Goal: Information Seeking & Learning: Learn about a topic

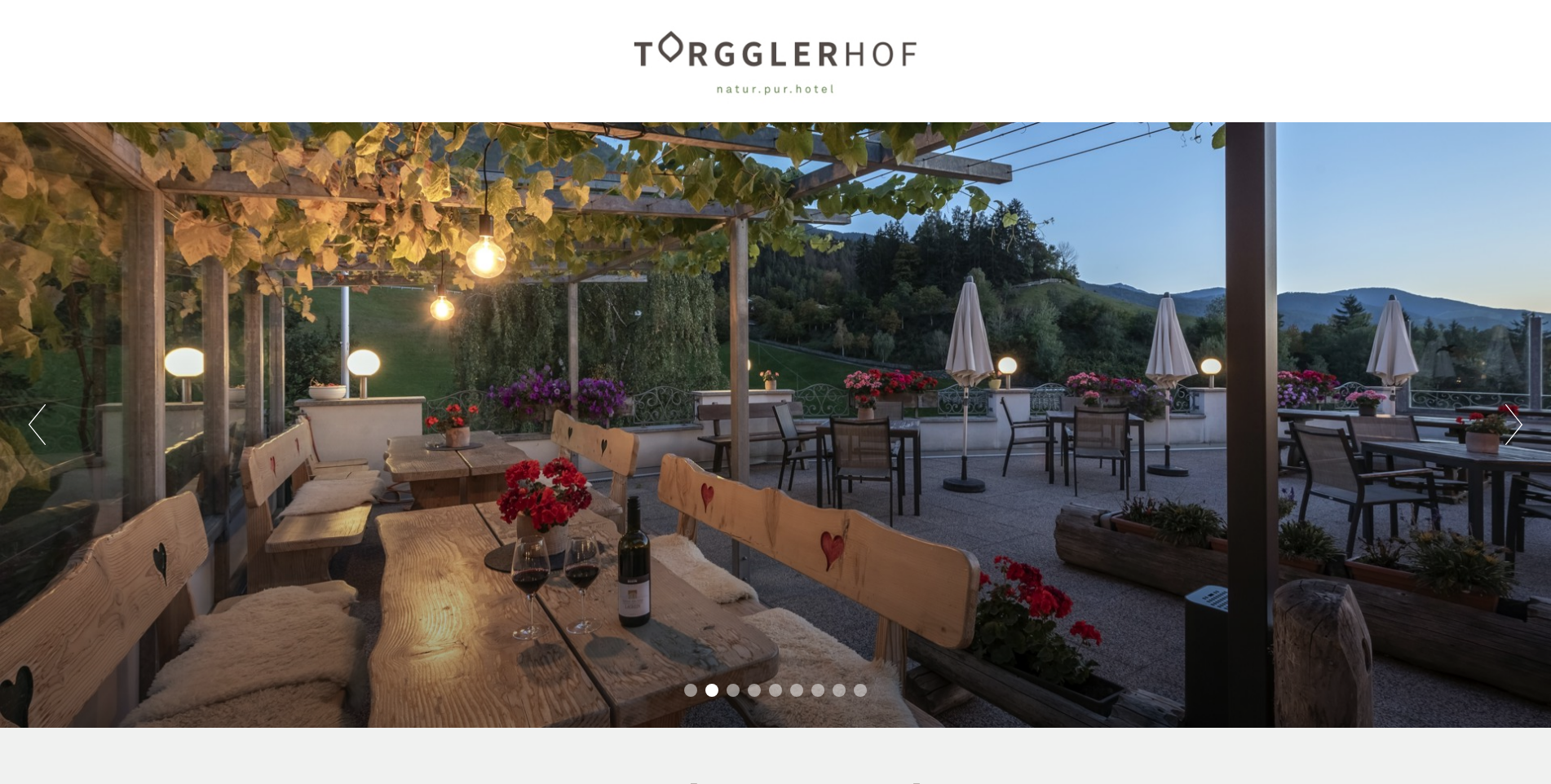
click at [1507, 420] on button "Next" at bounding box center [1513, 425] width 17 height 41
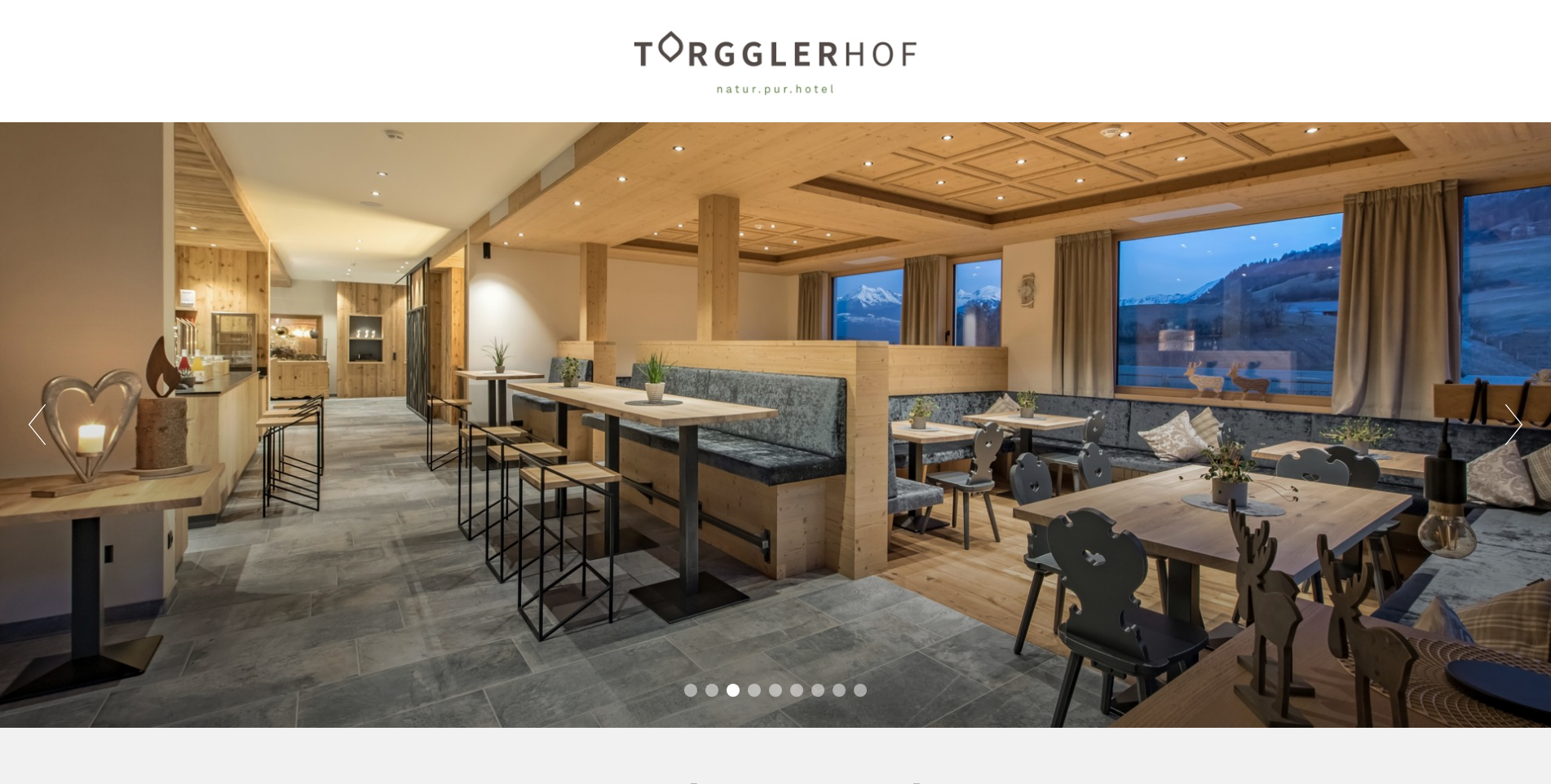
click at [1502, 424] on div "Previous Next 1 2 3 4 5 6 7 8 9" at bounding box center [775, 425] width 1551 height 606
click at [1512, 421] on button "Next" at bounding box center [1513, 425] width 17 height 41
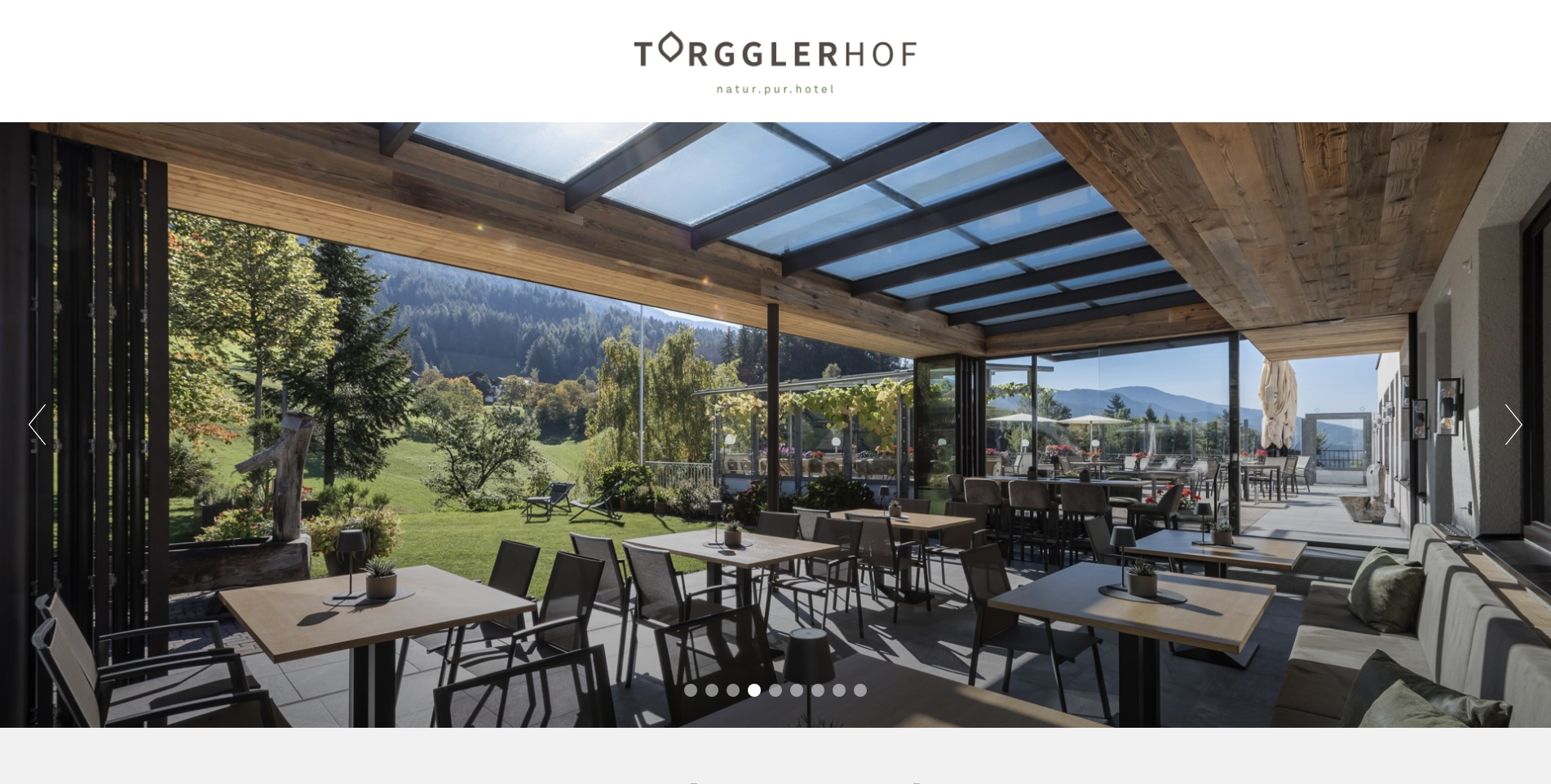
click at [1510, 424] on button "Next" at bounding box center [1513, 425] width 17 height 41
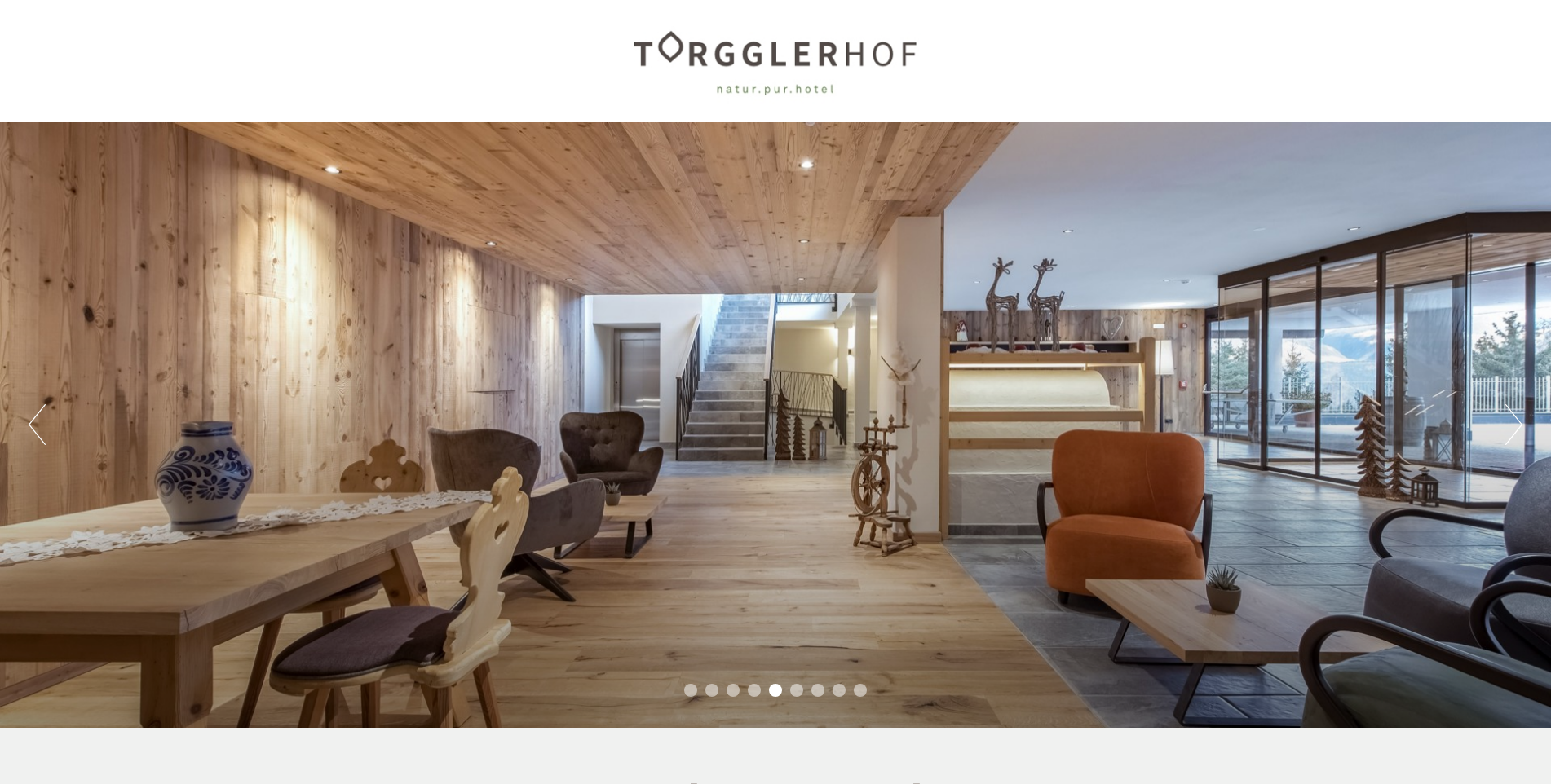
click at [1509, 426] on button "Next" at bounding box center [1513, 425] width 17 height 41
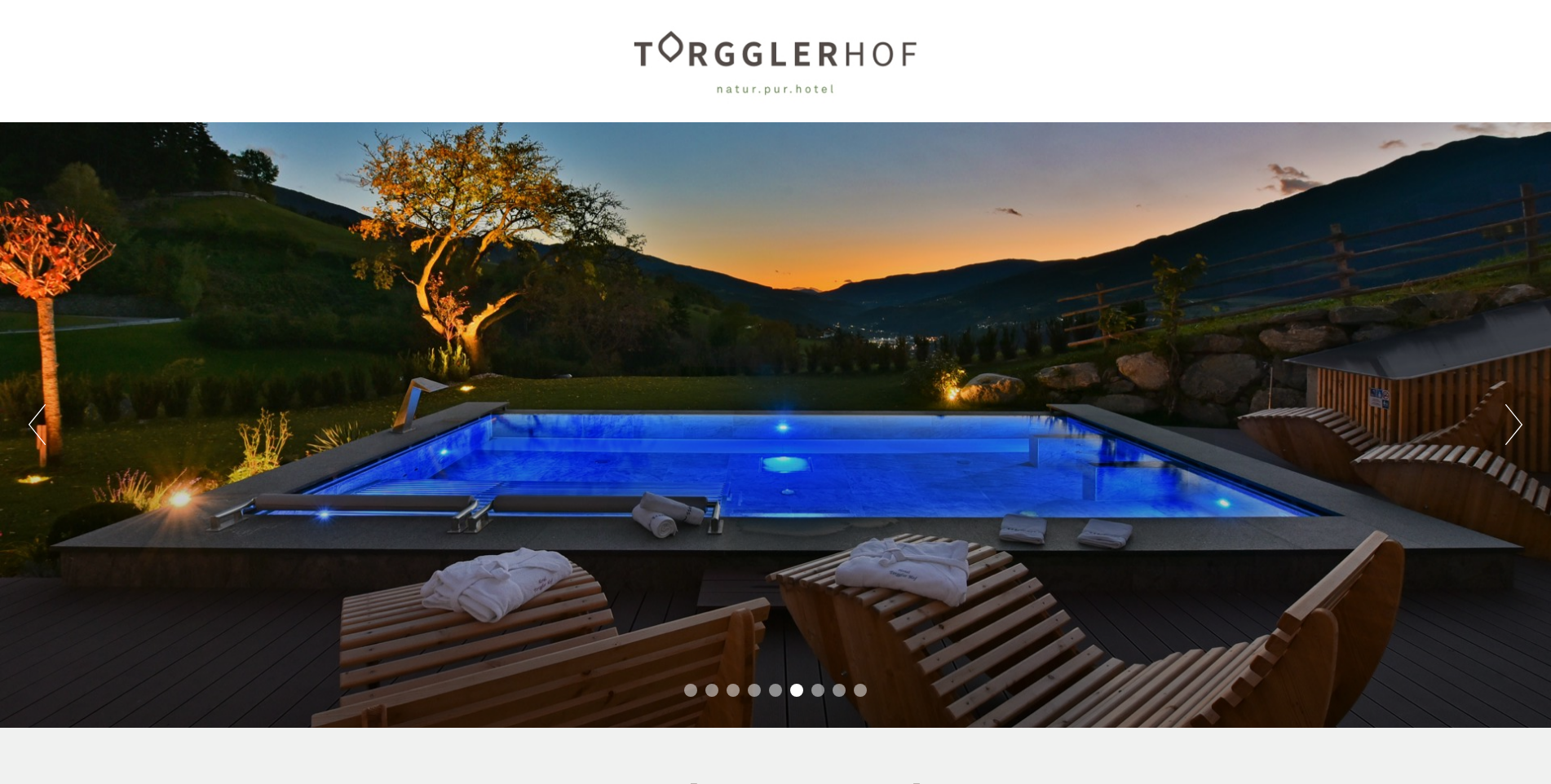
click at [1509, 427] on button "Next" at bounding box center [1513, 425] width 17 height 41
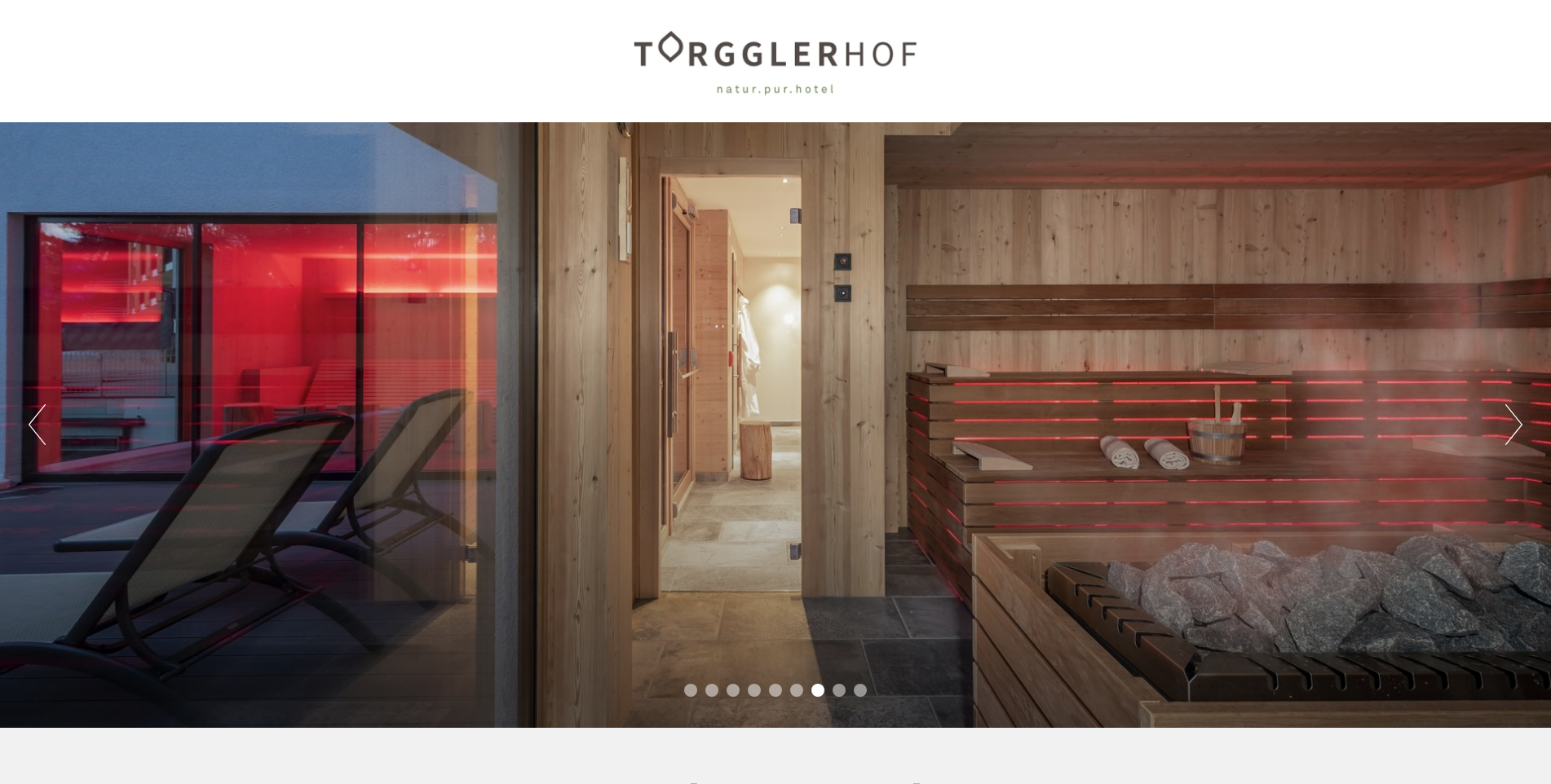
click at [1509, 427] on button "Next" at bounding box center [1513, 425] width 17 height 41
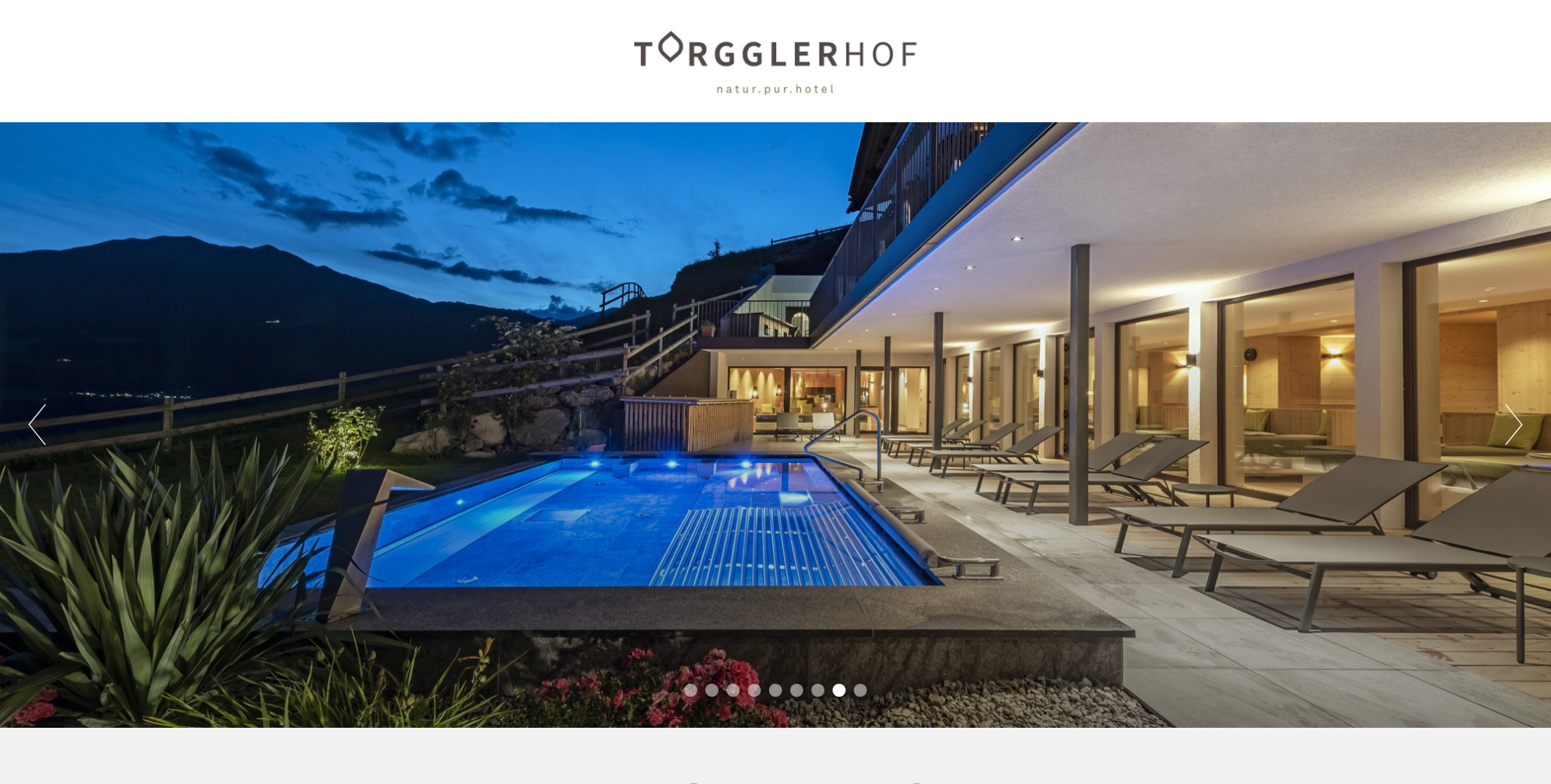
click at [1507, 430] on button "Next" at bounding box center [1513, 425] width 17 height 41
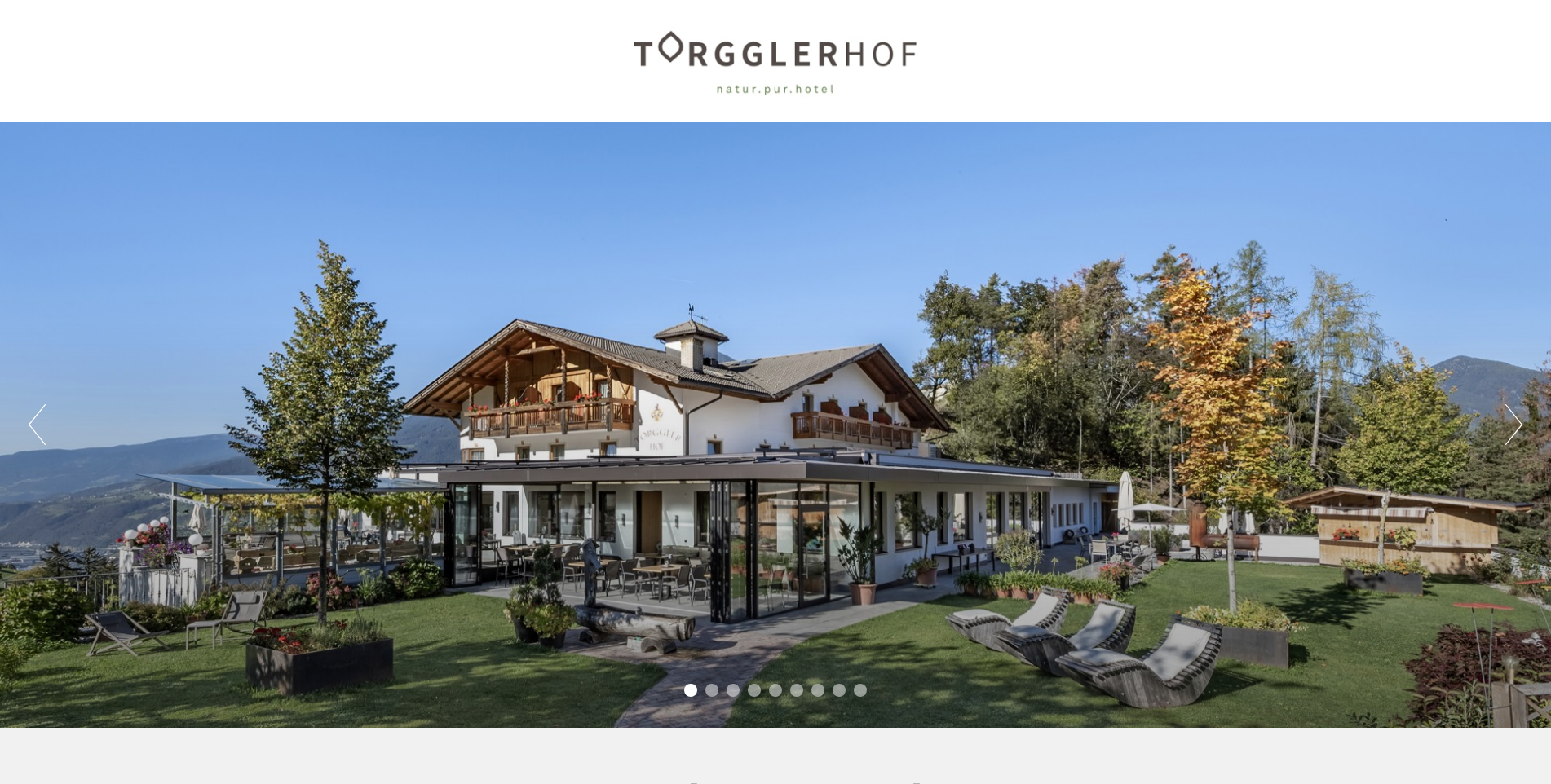
click at [1515, 433] on button "Next" at bounding box center [1513, 425] width 17 height 41
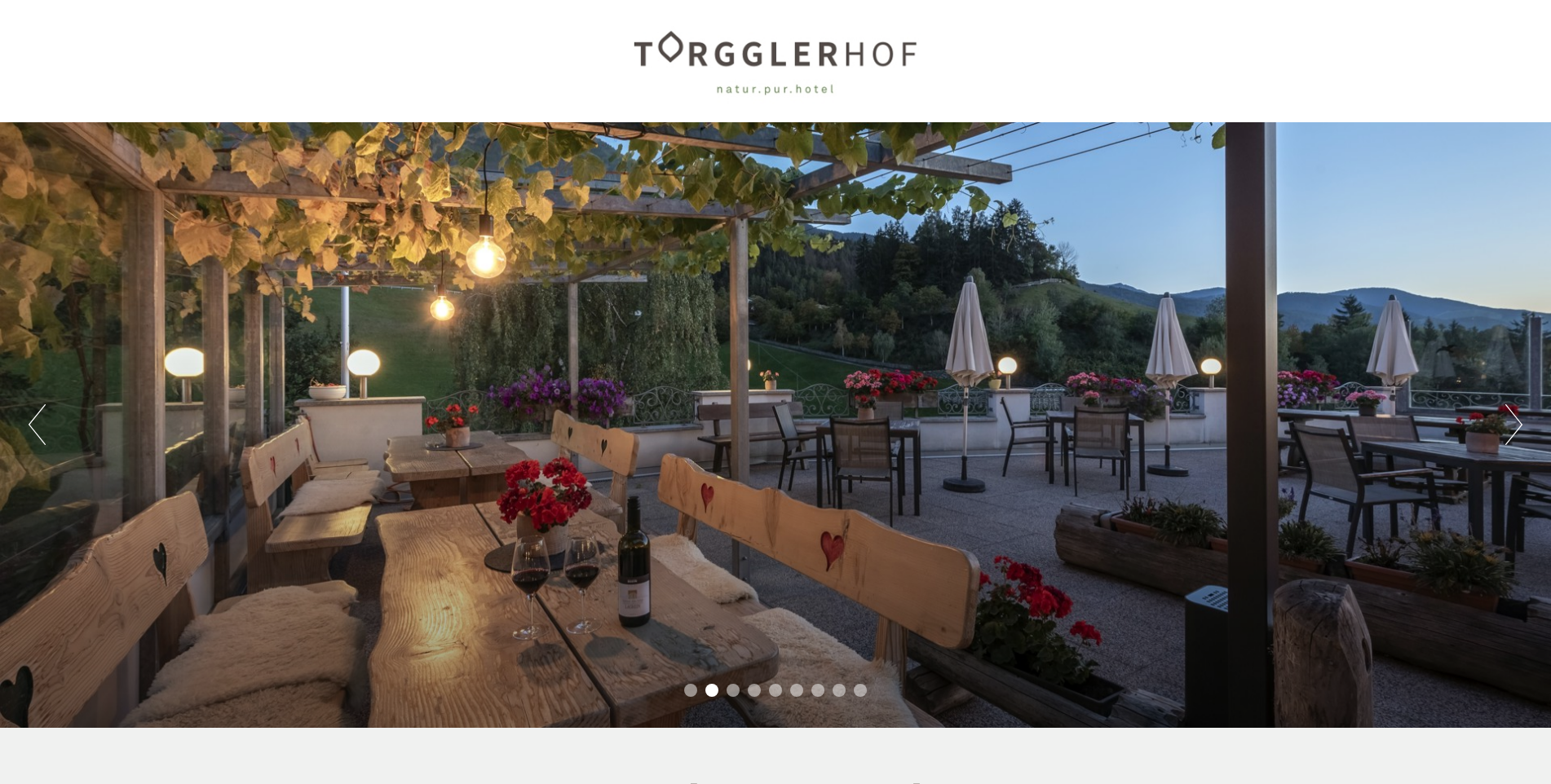
click at [1515, 433] on button "Next" at bounding box center [1513, 425] width 17 height 41
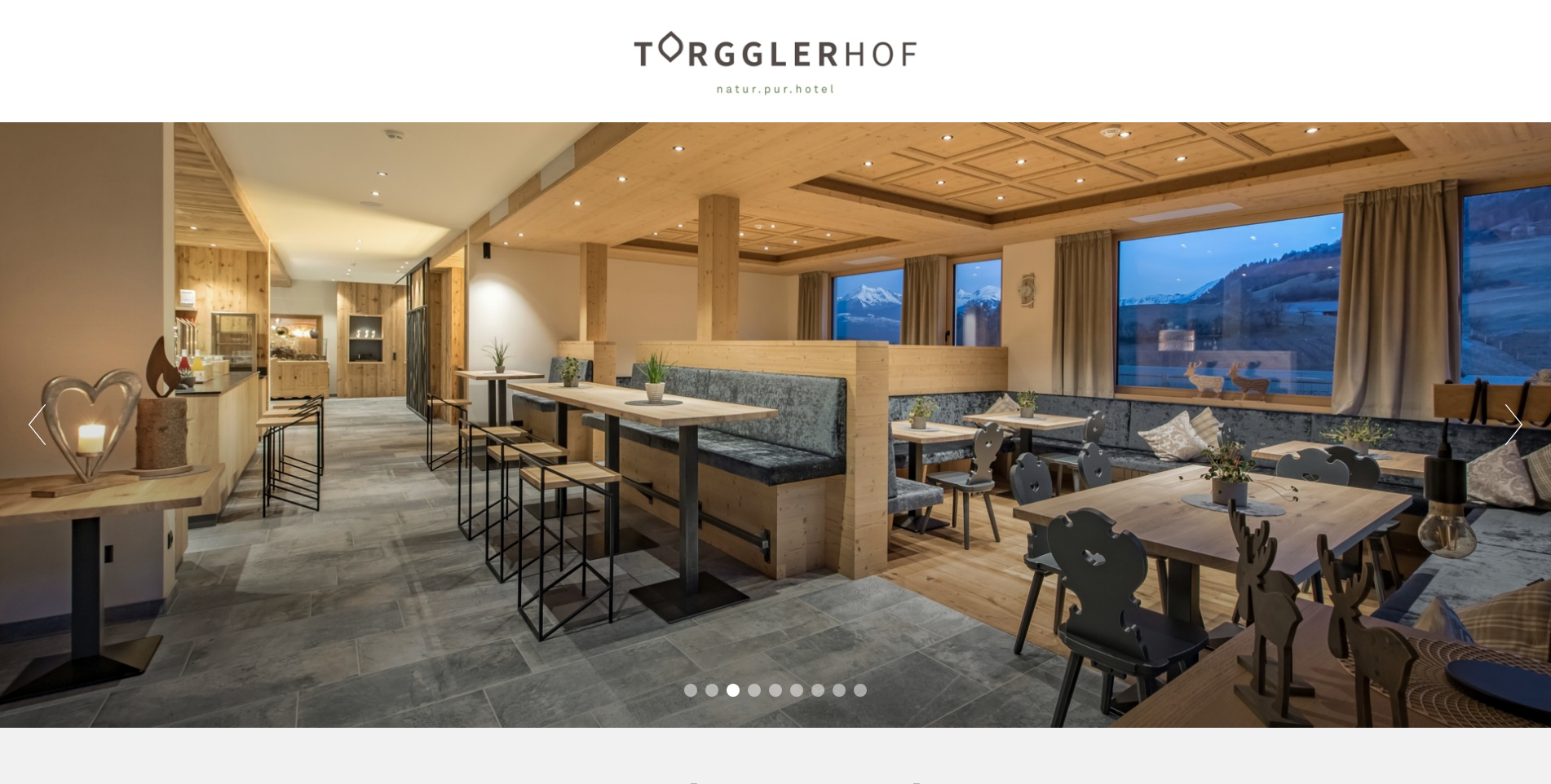
click at [1515, 433] on button "Next" at bounding box center [1513, 425] width 17 height 41
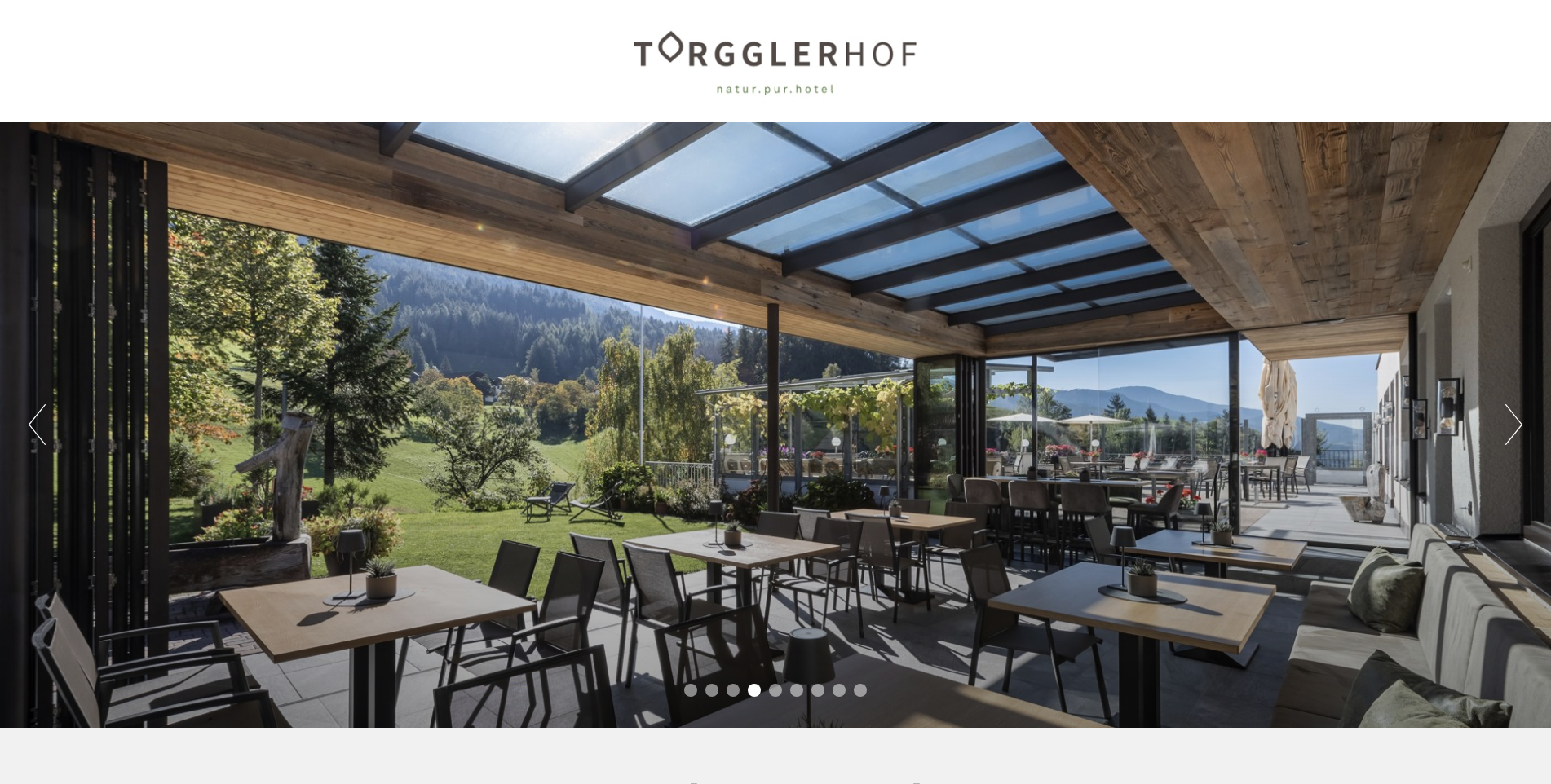
click at [1515, 433] on button "Next" at bounding box center [1513, 425] width 17 height 41
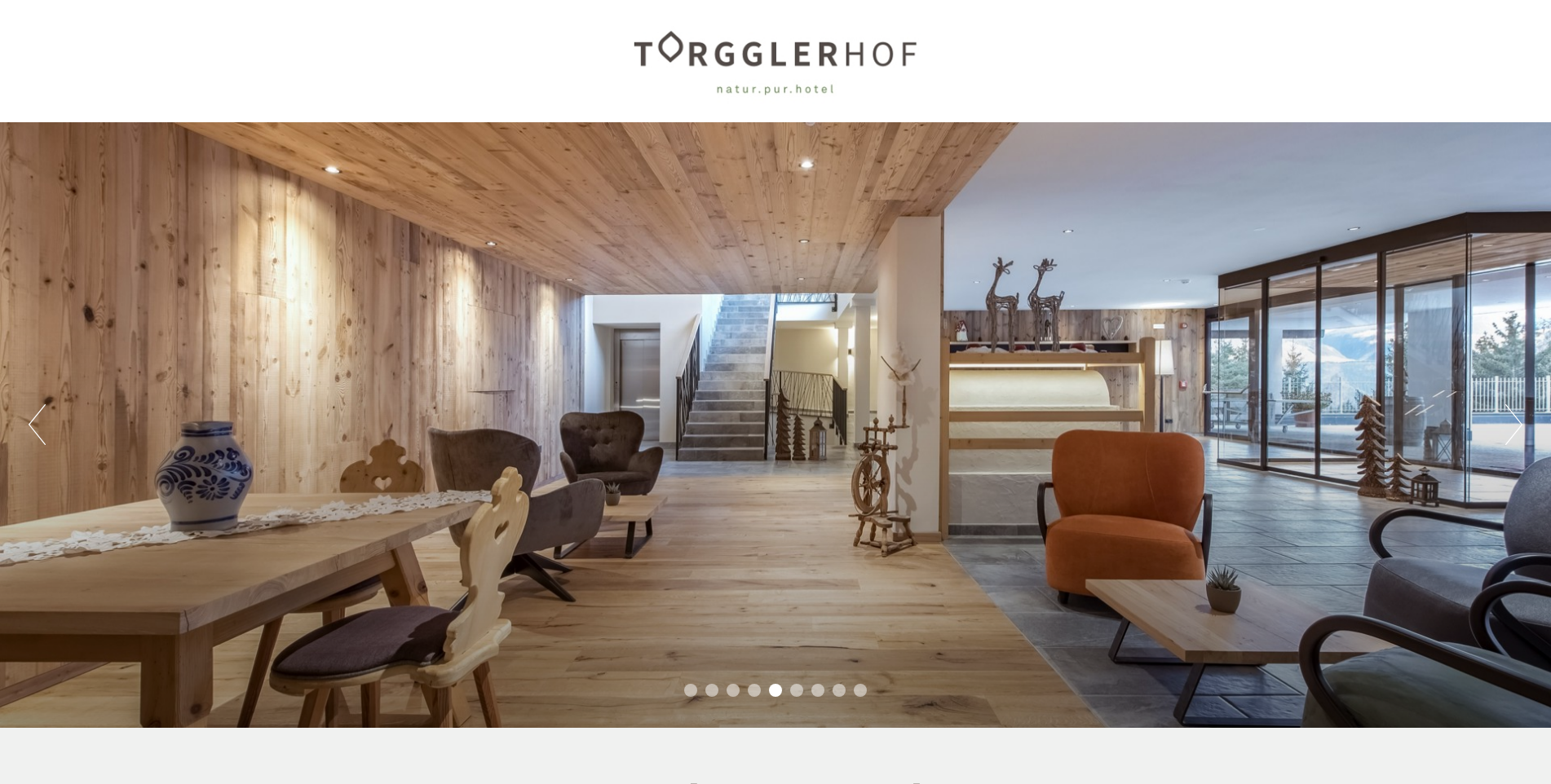
click at [1515, 433] on button "Next" at bounding box center [1513, 425] width 17 height 41
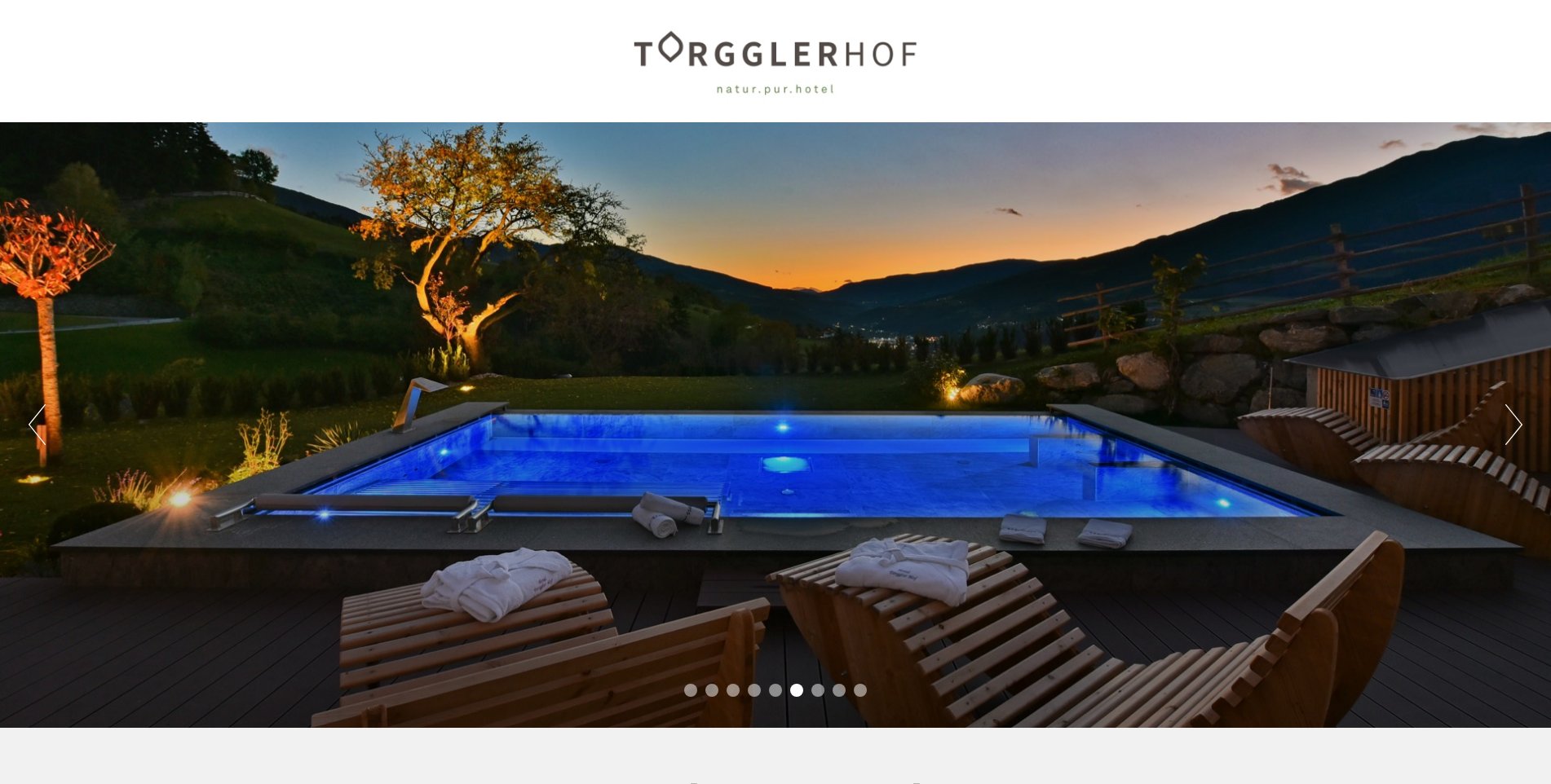
click at [1515, 433] on button "Next" at bounding box center [1513, 425] width 17 height 41
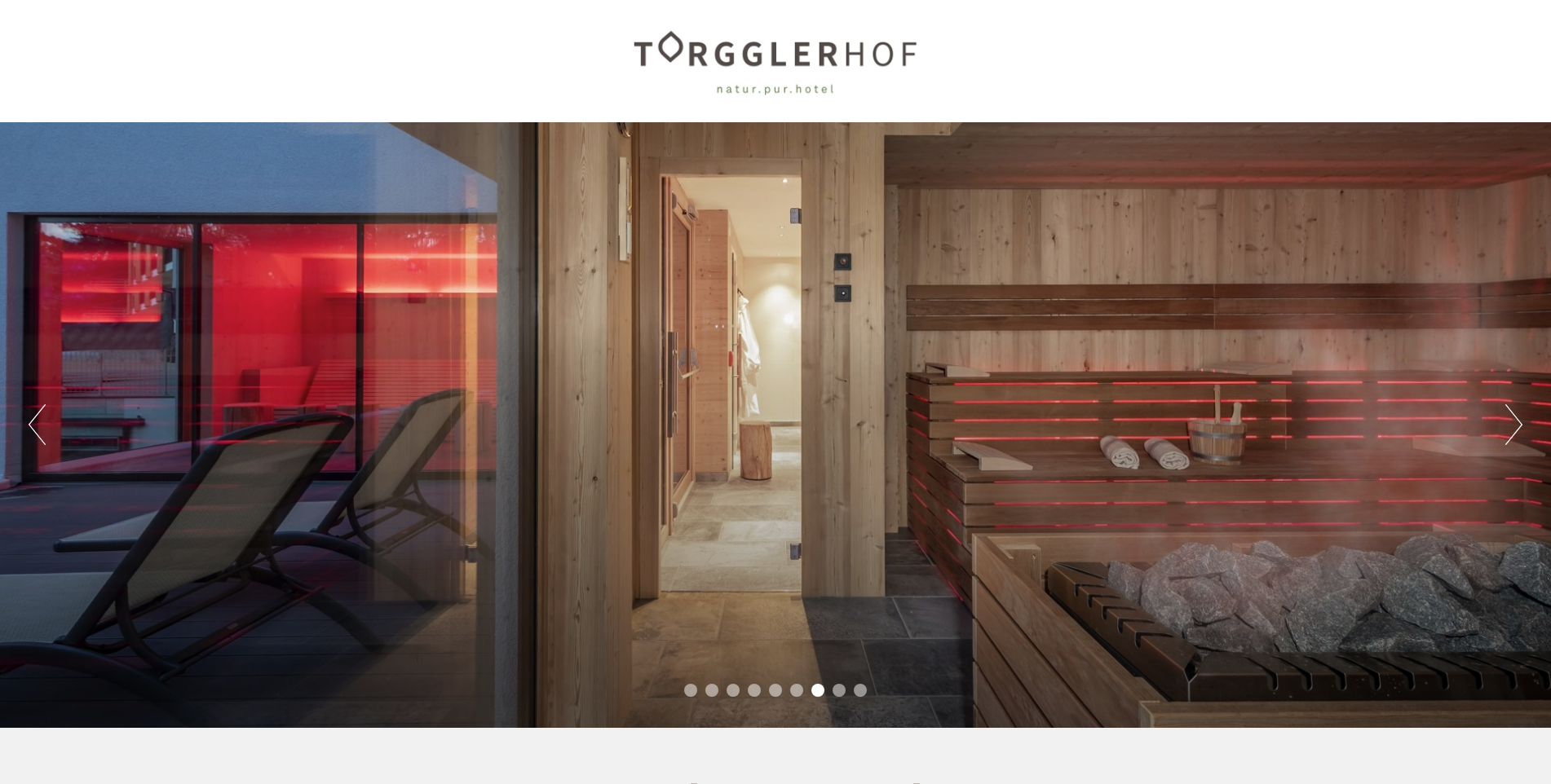
click at [1515, 433] on button "Next" at bounding box center [1513, 425] width 17 height 41
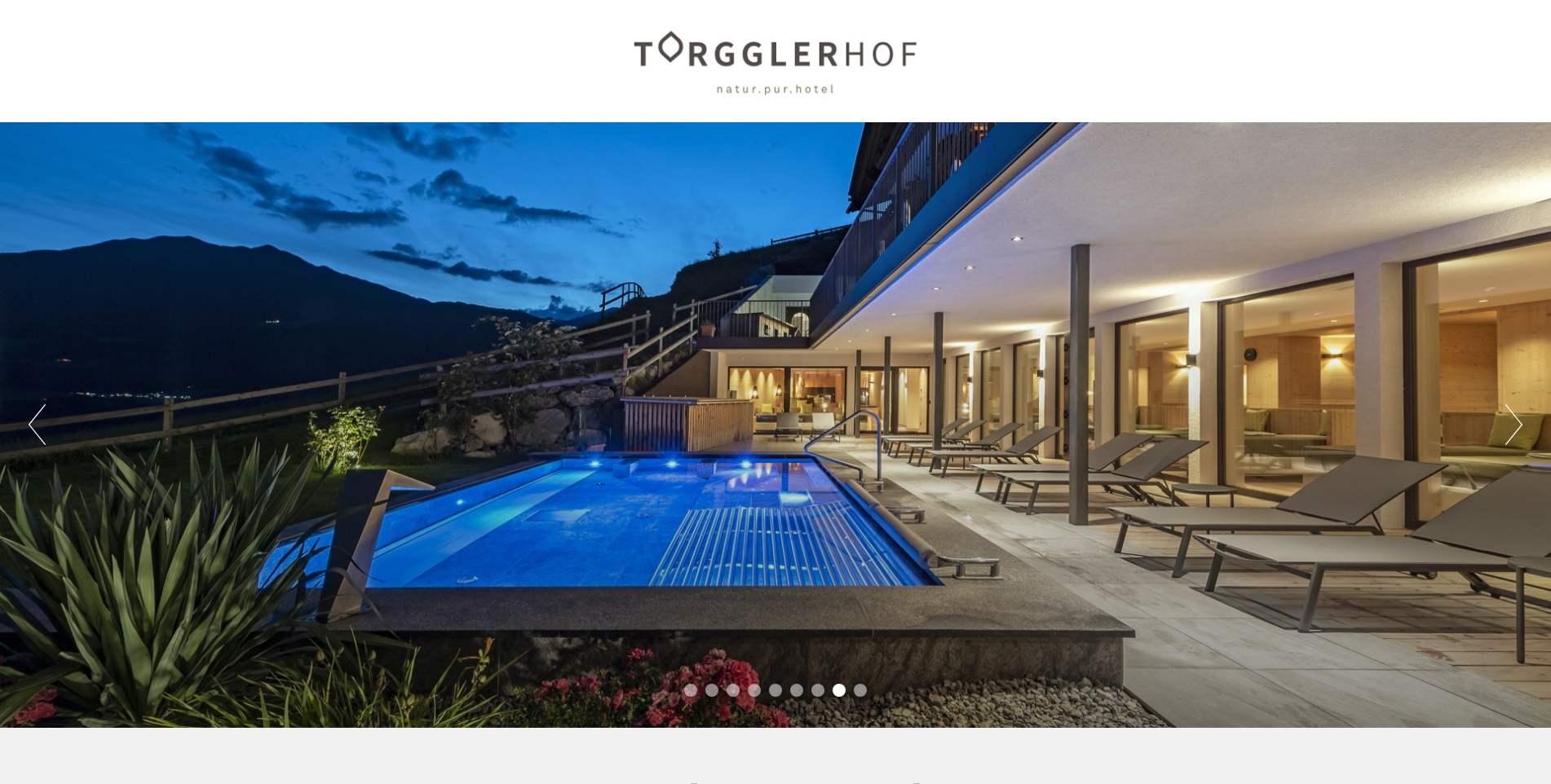
click at [1515, 433] on button "Next" at bounding box center [1513, 425] width 17 height 41
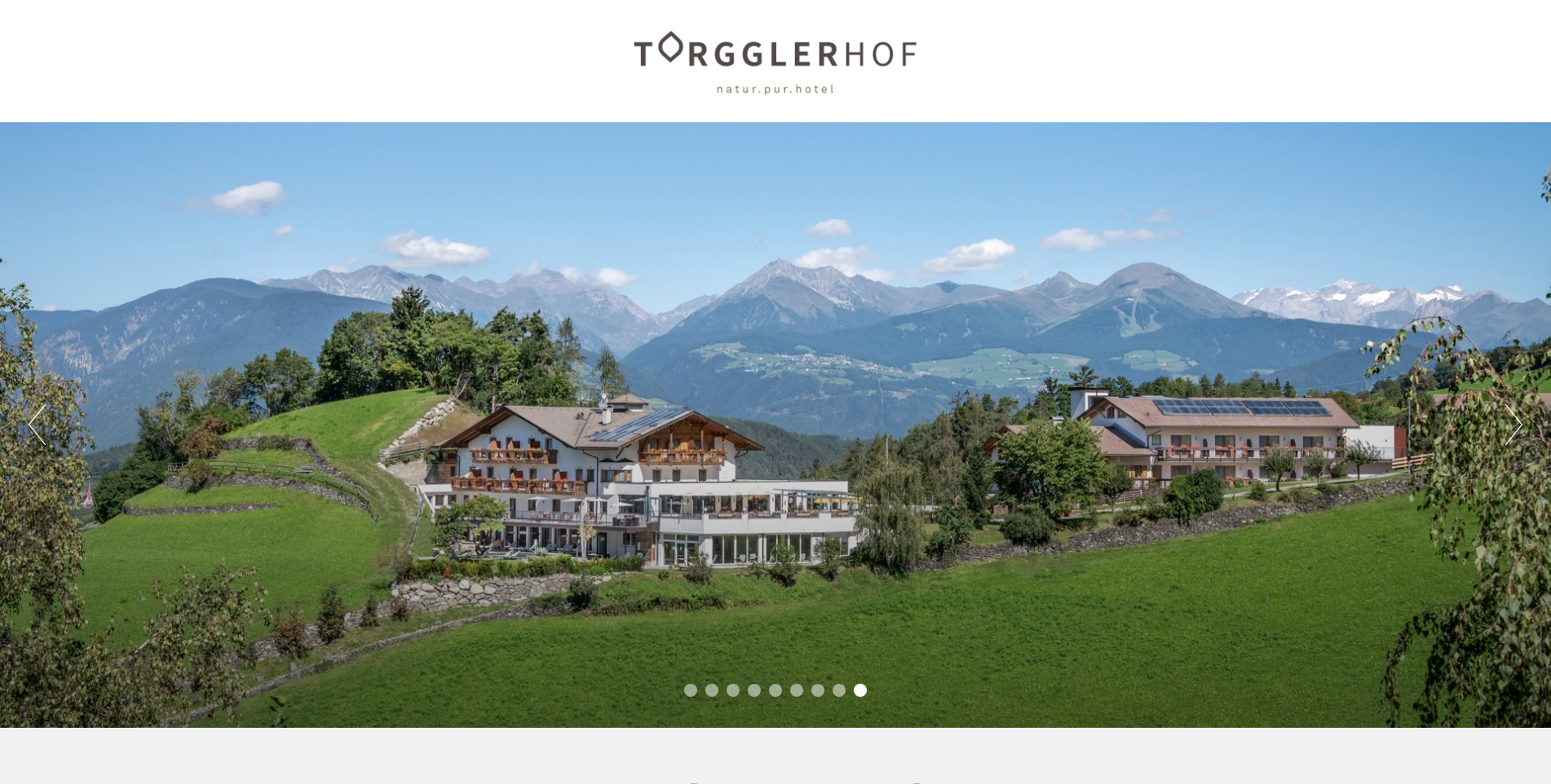
click at [1515, 433] on button "Next" at bounding box center [1513, 425] width 17 height 41
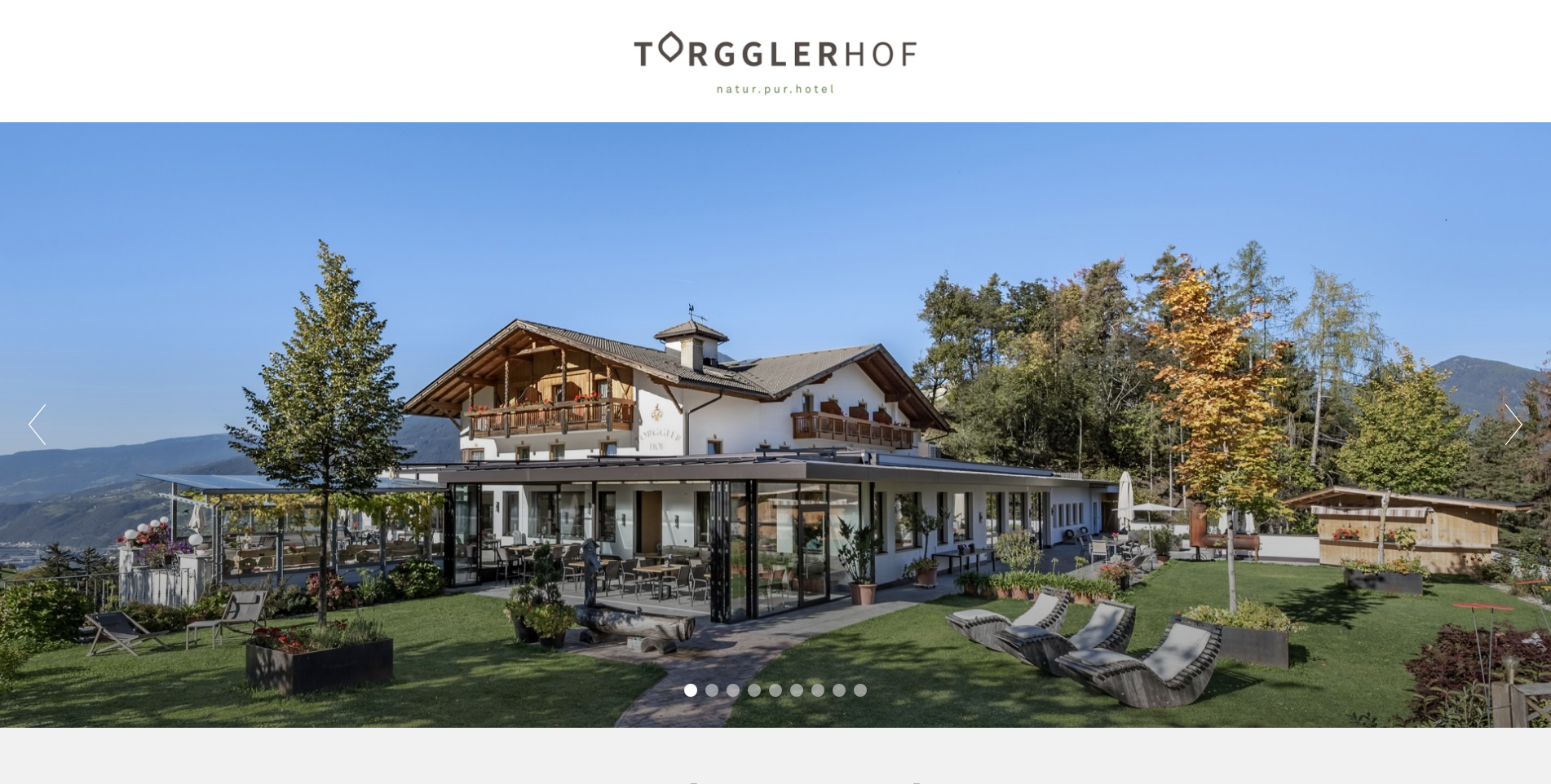
click at [1515, 433] on button "Next" at bounding box center [1513, 425] width 17 height 41
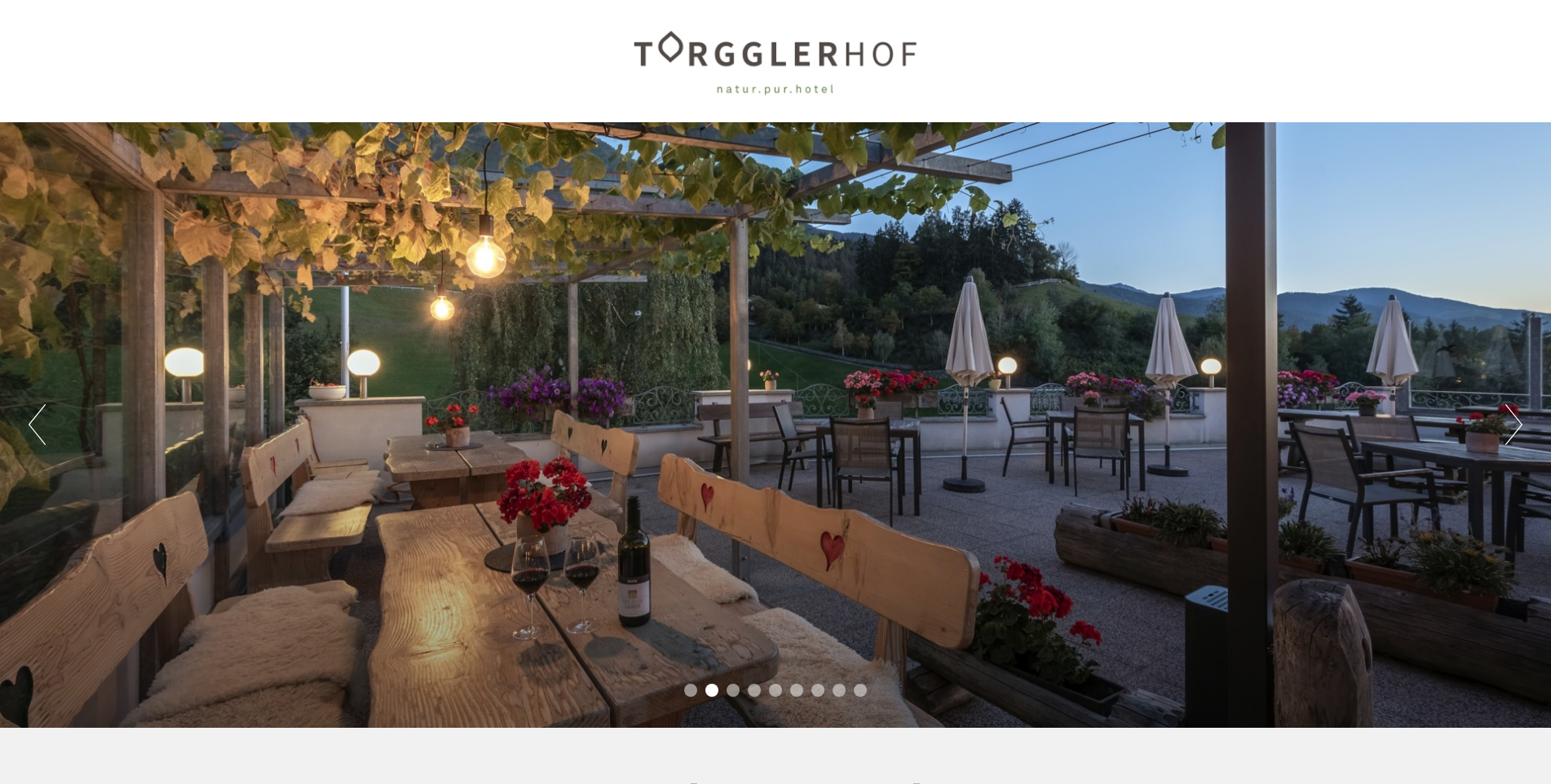
click at [1515, 433] on button "Next" at bounding box center [1513, 425] width 17 height 41
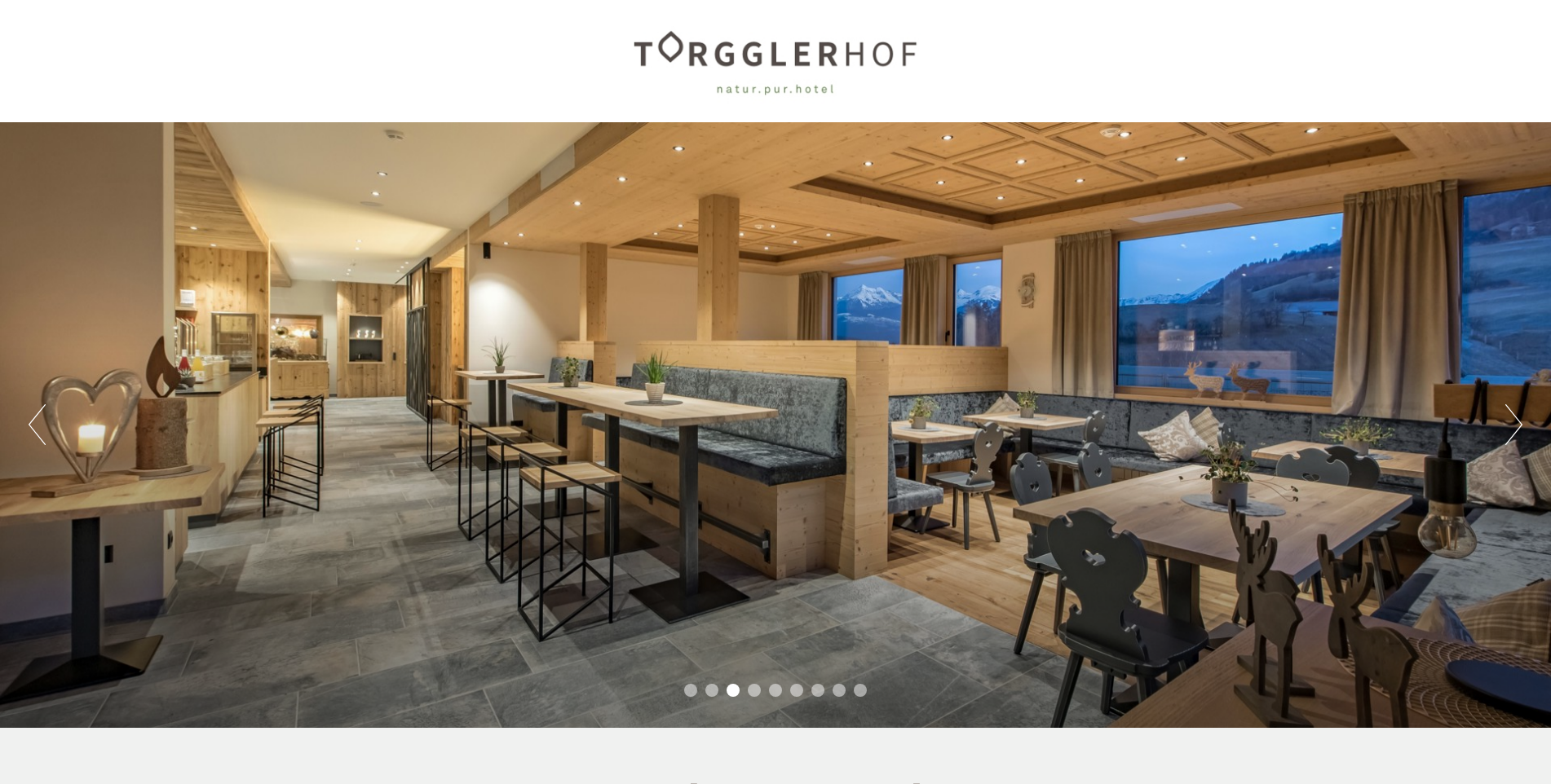
click at [1515, 433] on button "Next" at bounding box center [1513, 425] width 17 height 41
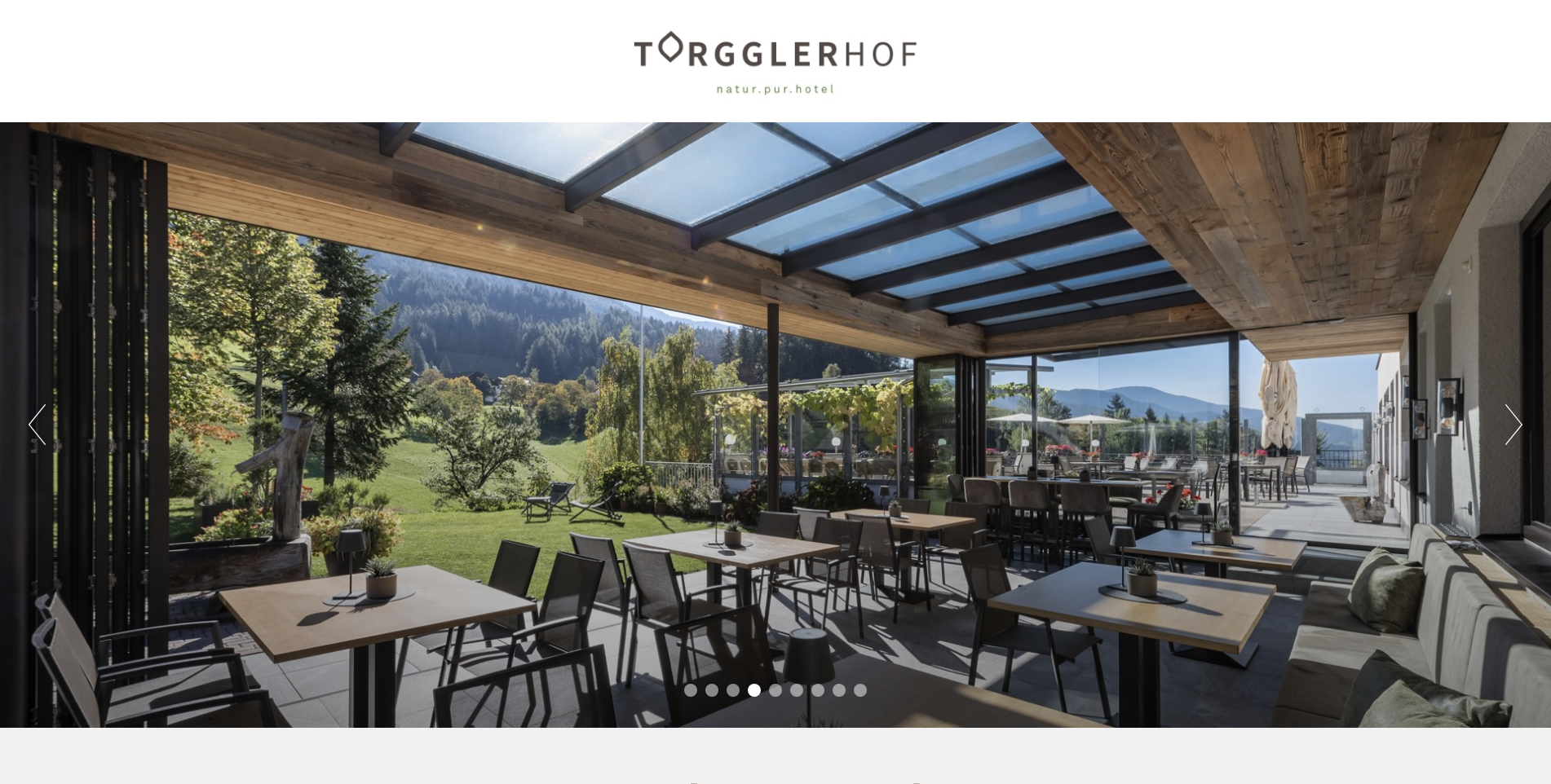
click at [1515, 433] on button "Next" at bounding box center [1513, 425] width 17 height 41
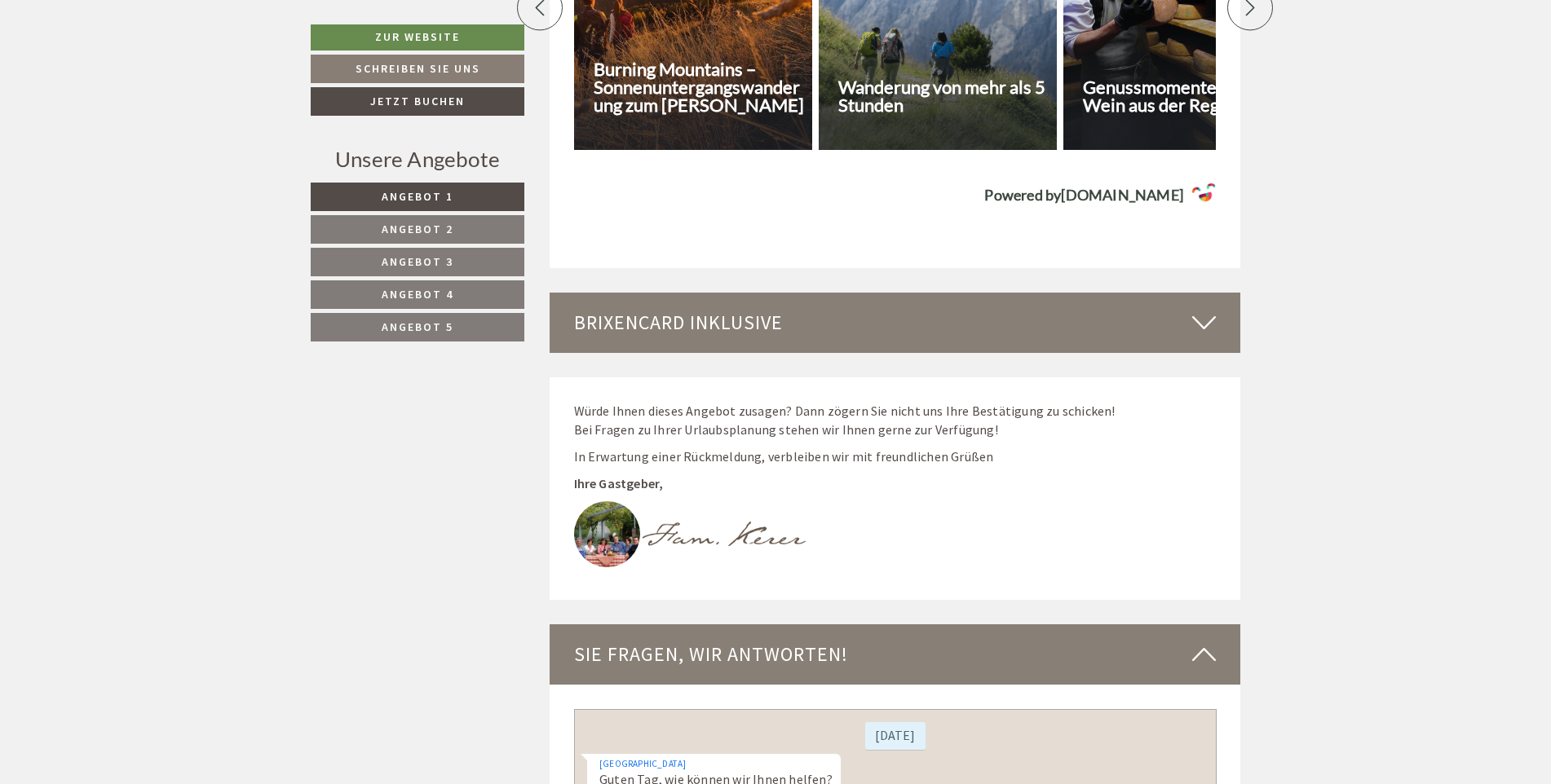
scroll to position [5218, 0]
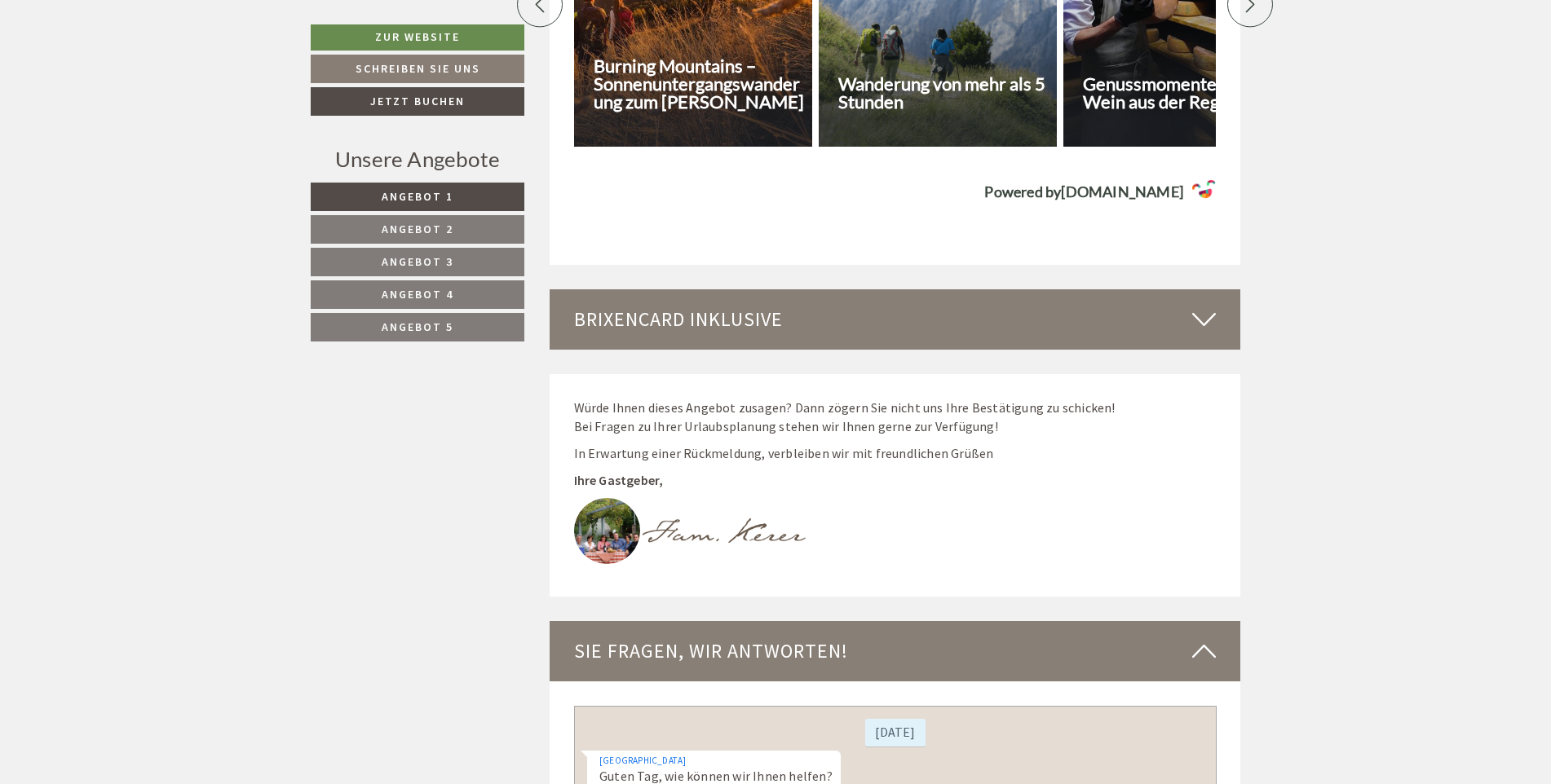
drag, startPoint x: 1208, startPoint y: 329, endPoint x: 1202, endPoint y: 337, distance: 10.0
click at [1206, 329] on icon at bounding box center [1204, 319] width 24 height 28
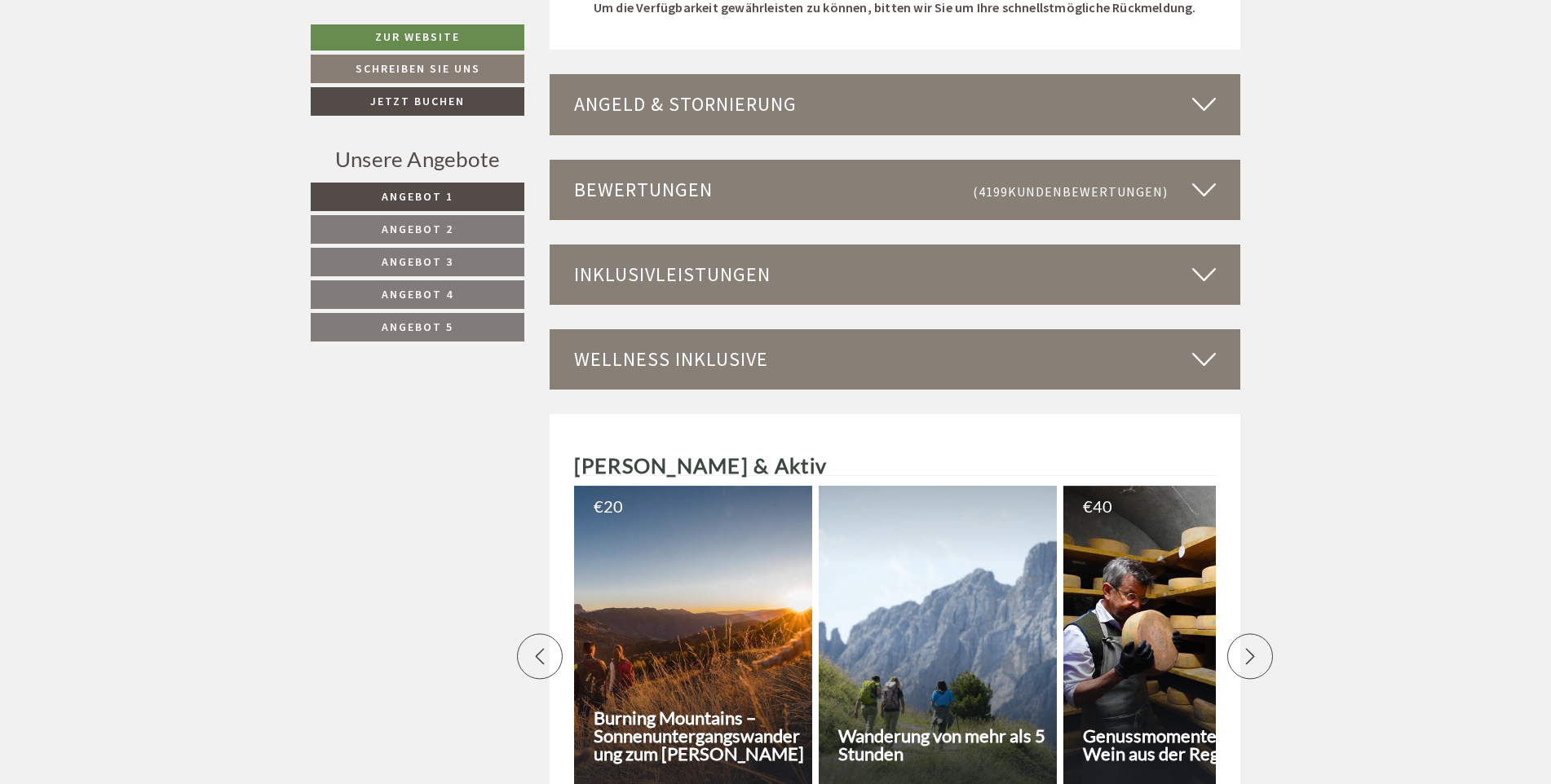
scroll to position [4158, 0]
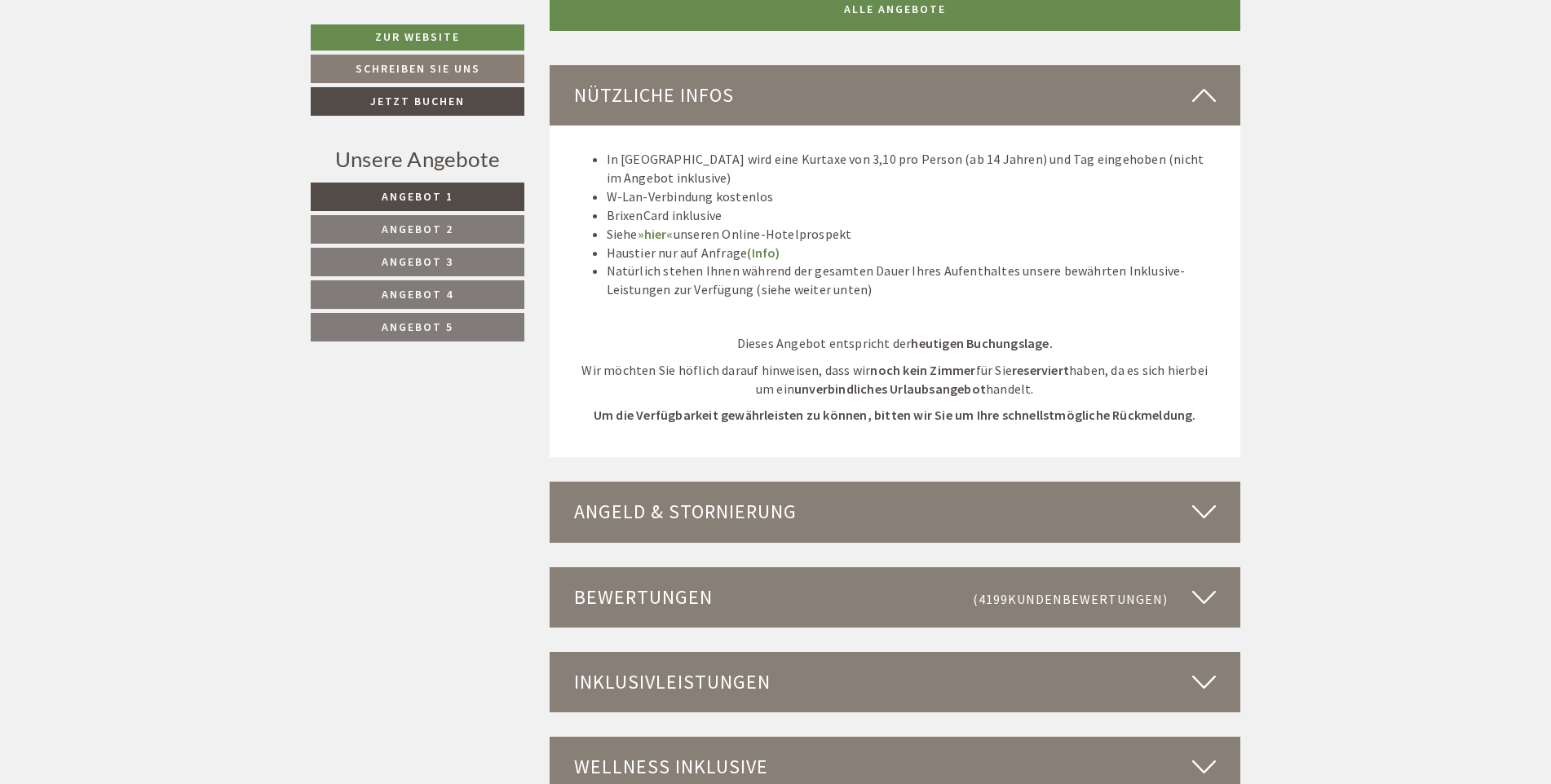
click at [1204, 598] on icon at bounding box center [1204, 598] width 24 height 28
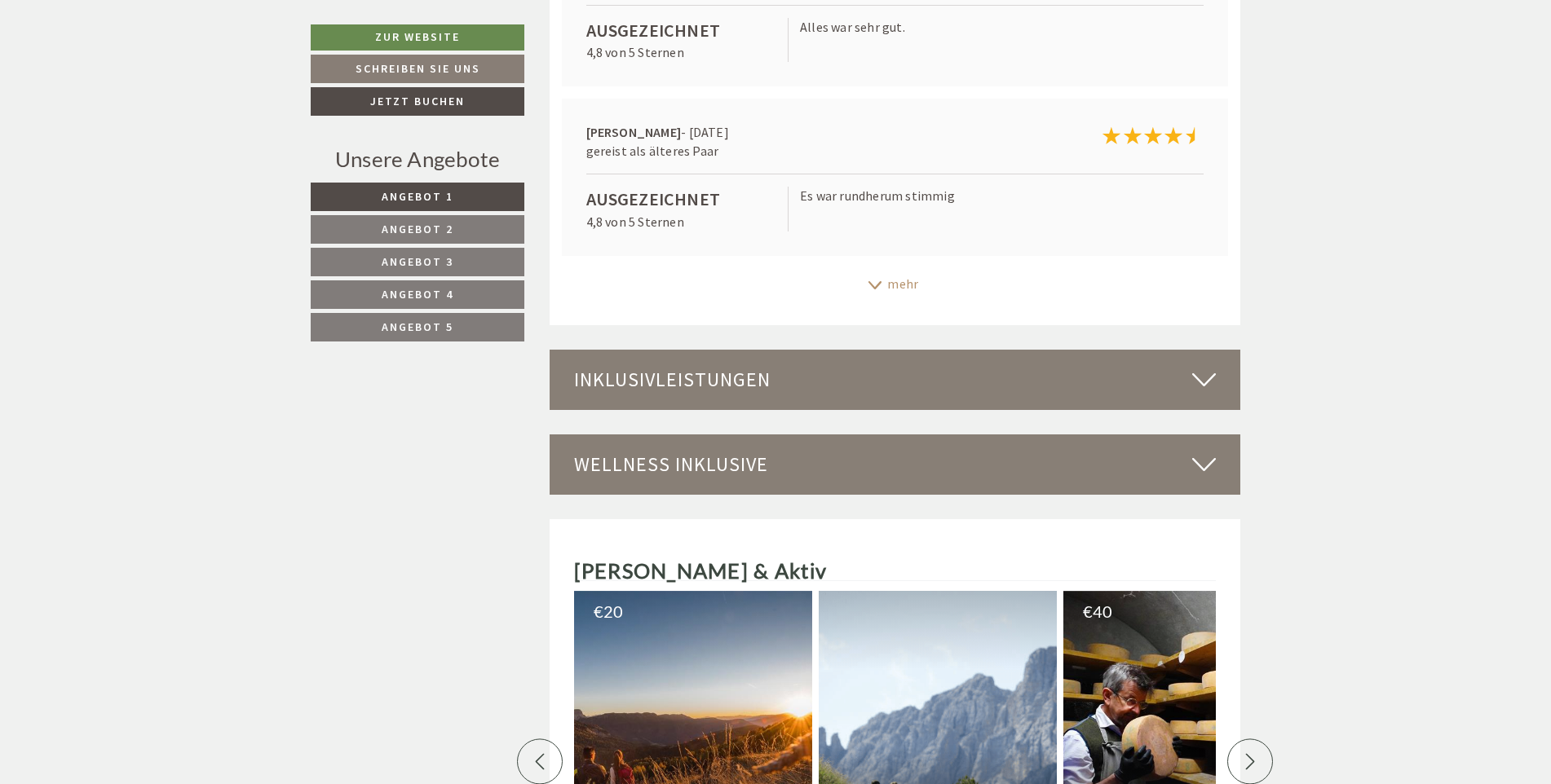
scroll to position [5055, 0]
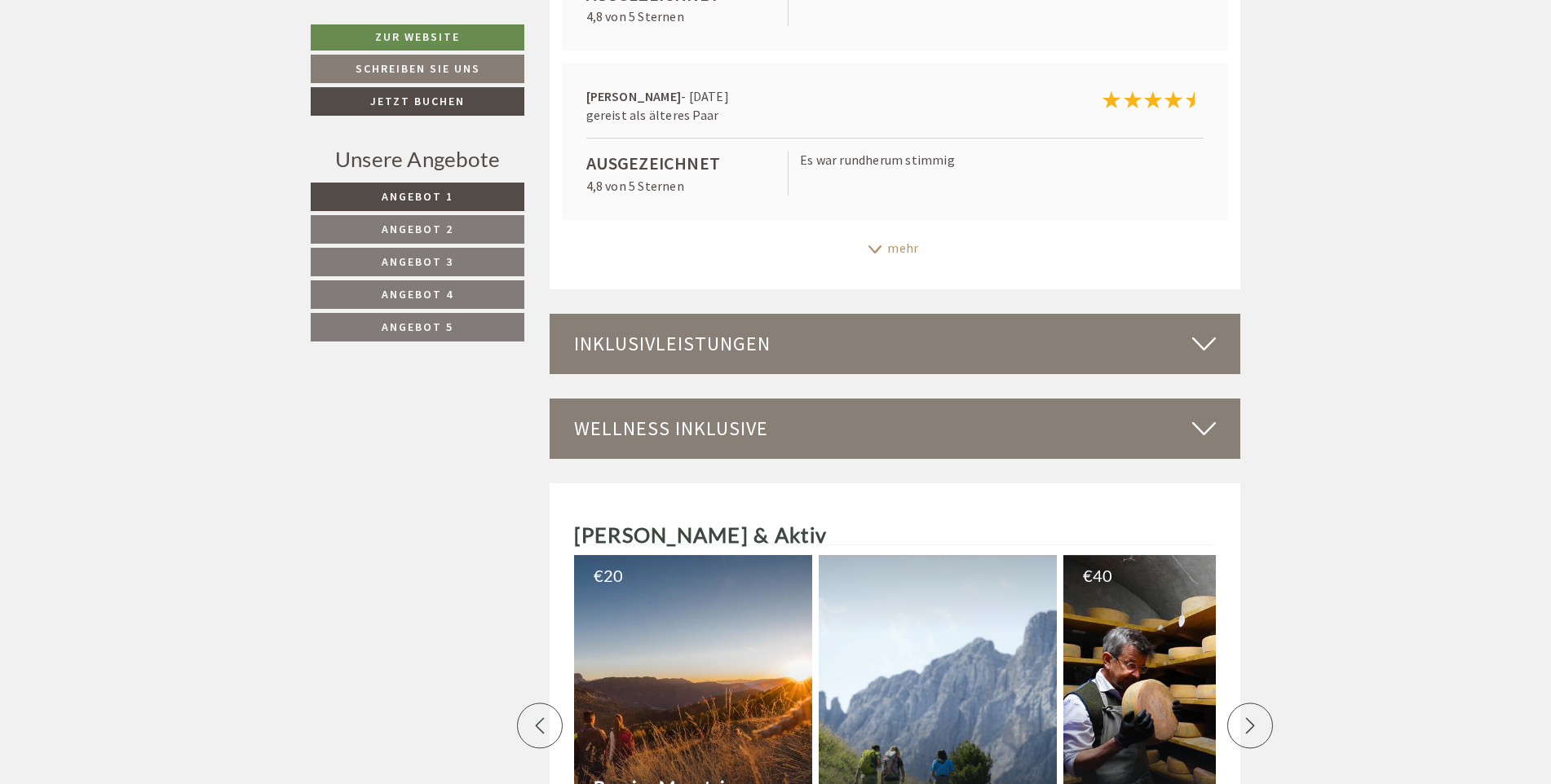
click at [1198, 347] on icon at bounding box center [1204, 344] width 24 height 28
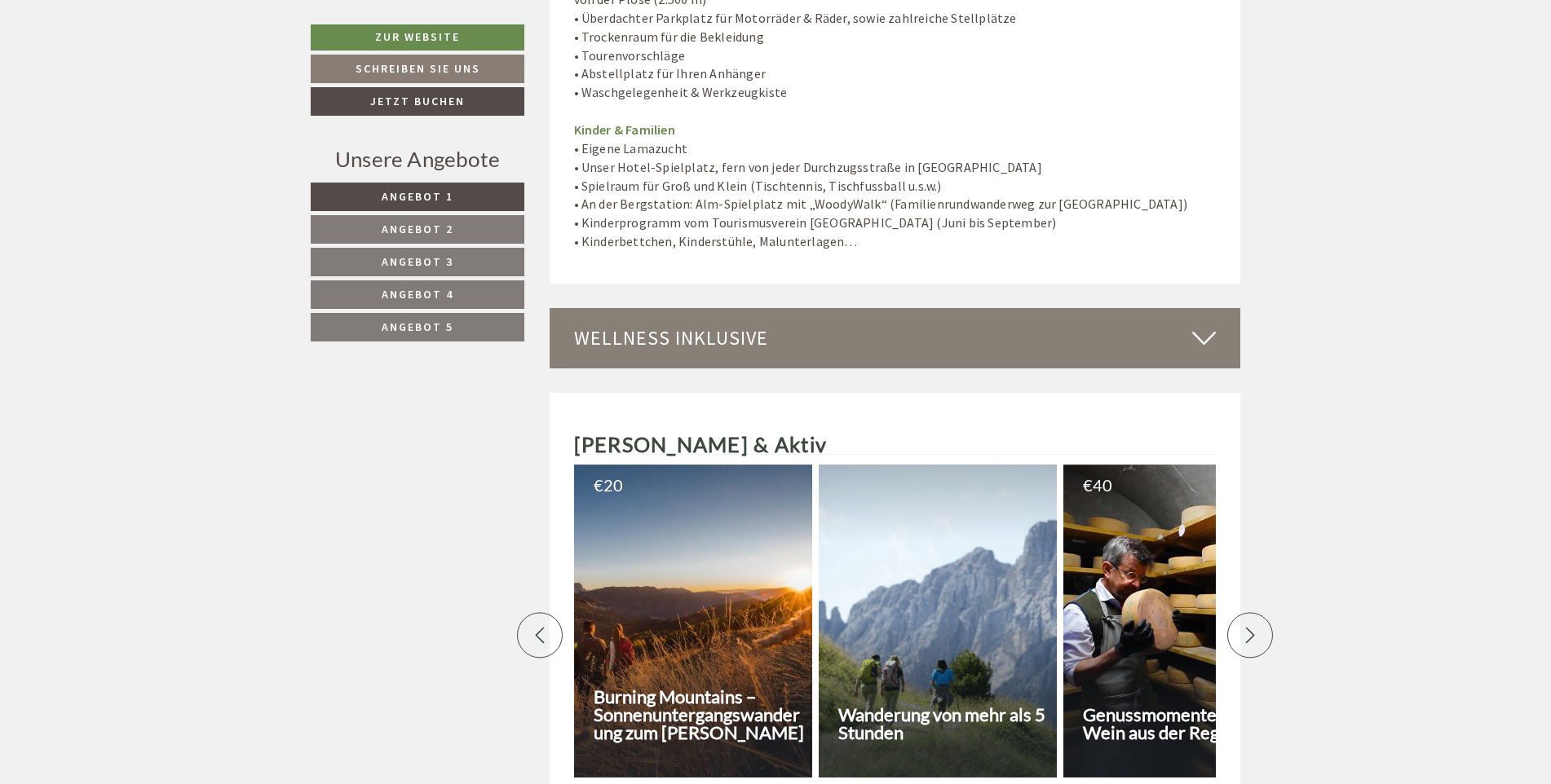
scroll to position [6522, 0]
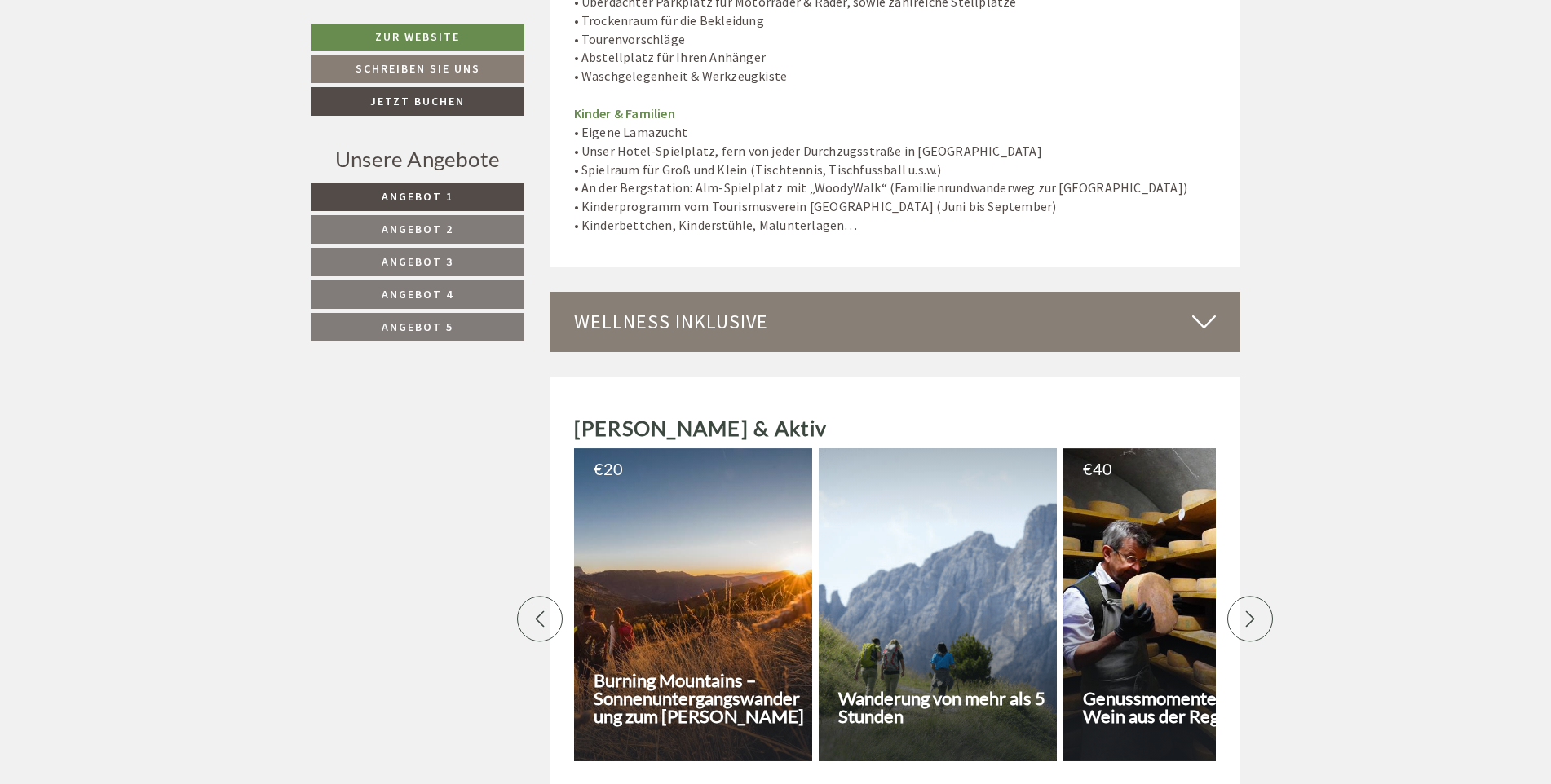
click at [1198, 308] on icon at bounding box center [1204, 322] width 24 height 28
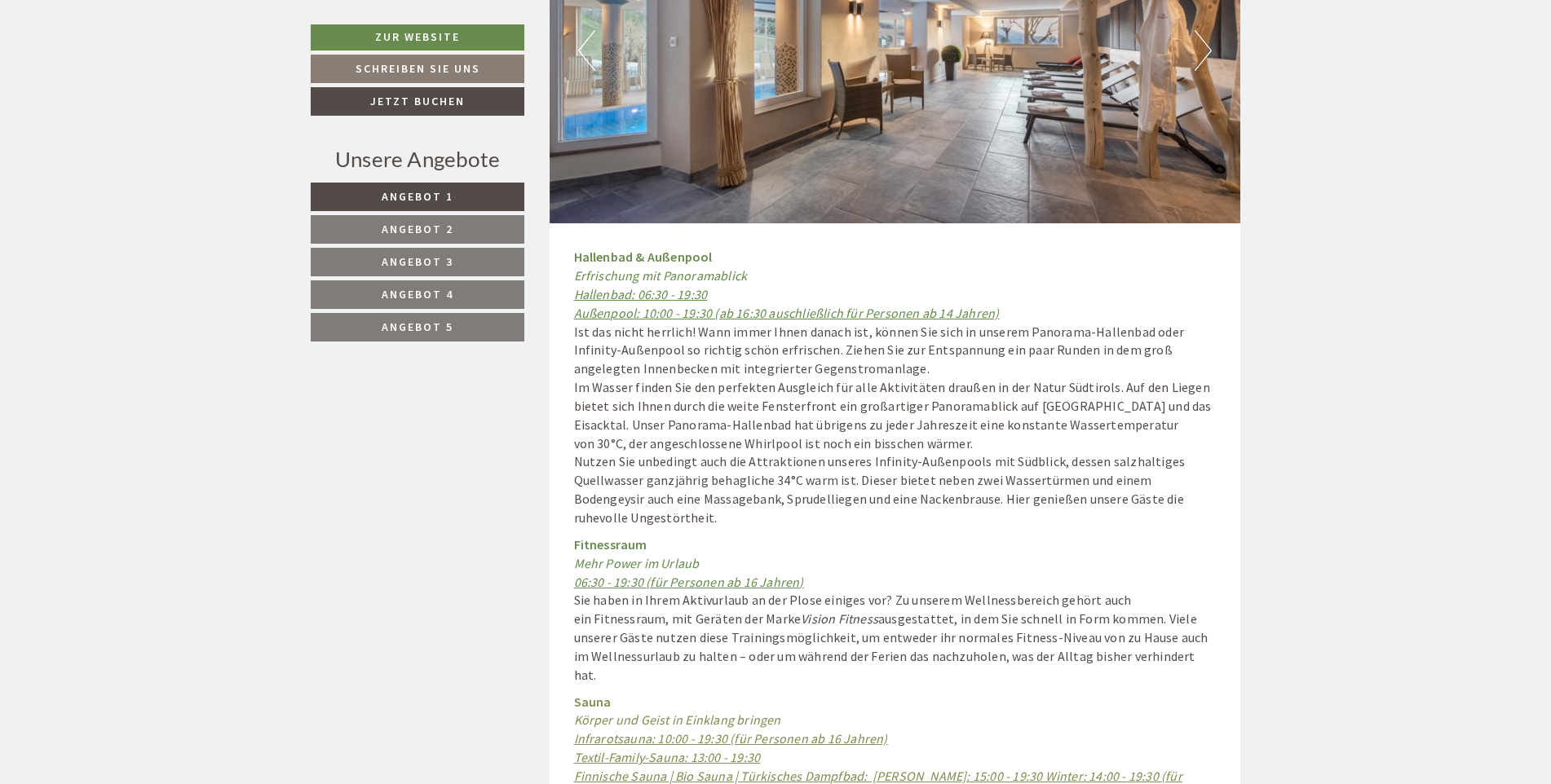
scroll to position [7012, 0]
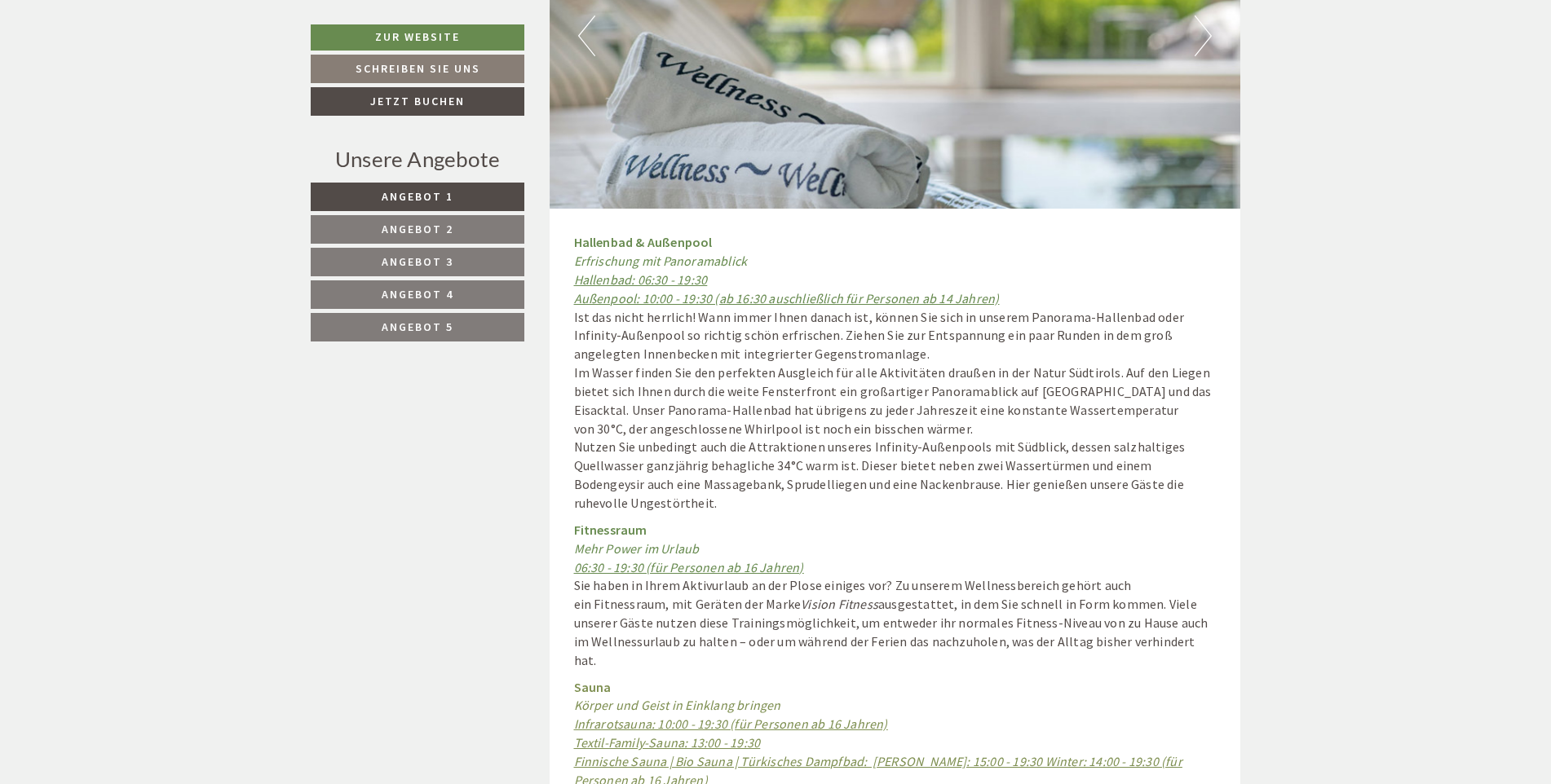
click at [666, 559] on u "06:30 - 19:30 (für Personen ab 16 Jahren)" at bounding box center [689, 567] width 230 height 16
click at [658, 559] on u "06:30 - 19:30 (für Personen ab 16 Jahren)" at bounding box center [689, 567] width 230 height 16
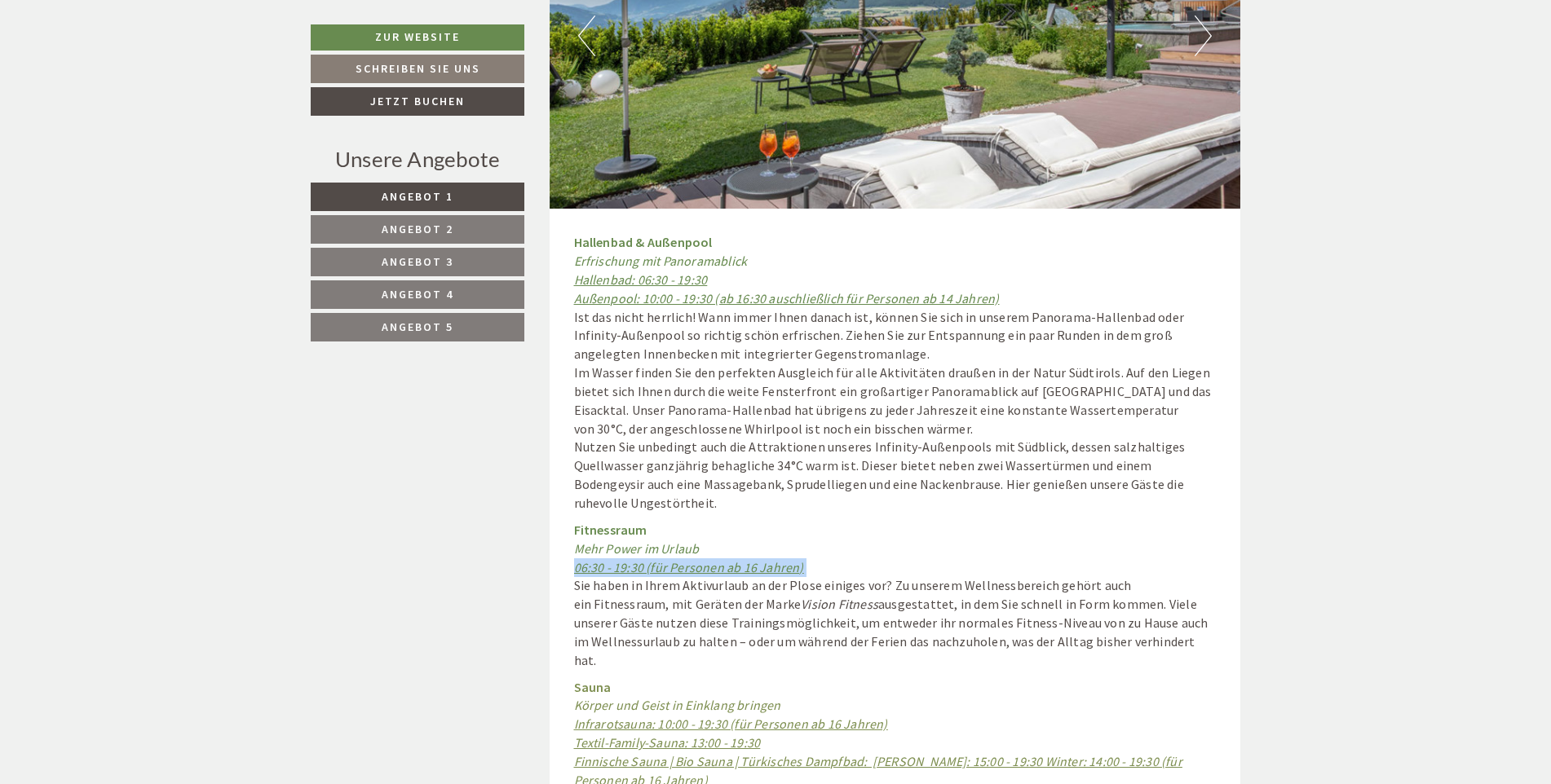
drag, startPoint x: 658, startPoint y: 545, endPoint x: 626, endPoint y: 546, distance: 32.0
click at [626, 559] on u "06:30 - 19:30 (für Personen ab 16 Jahren)" at bounding box center [689, 567] width 230 height 16
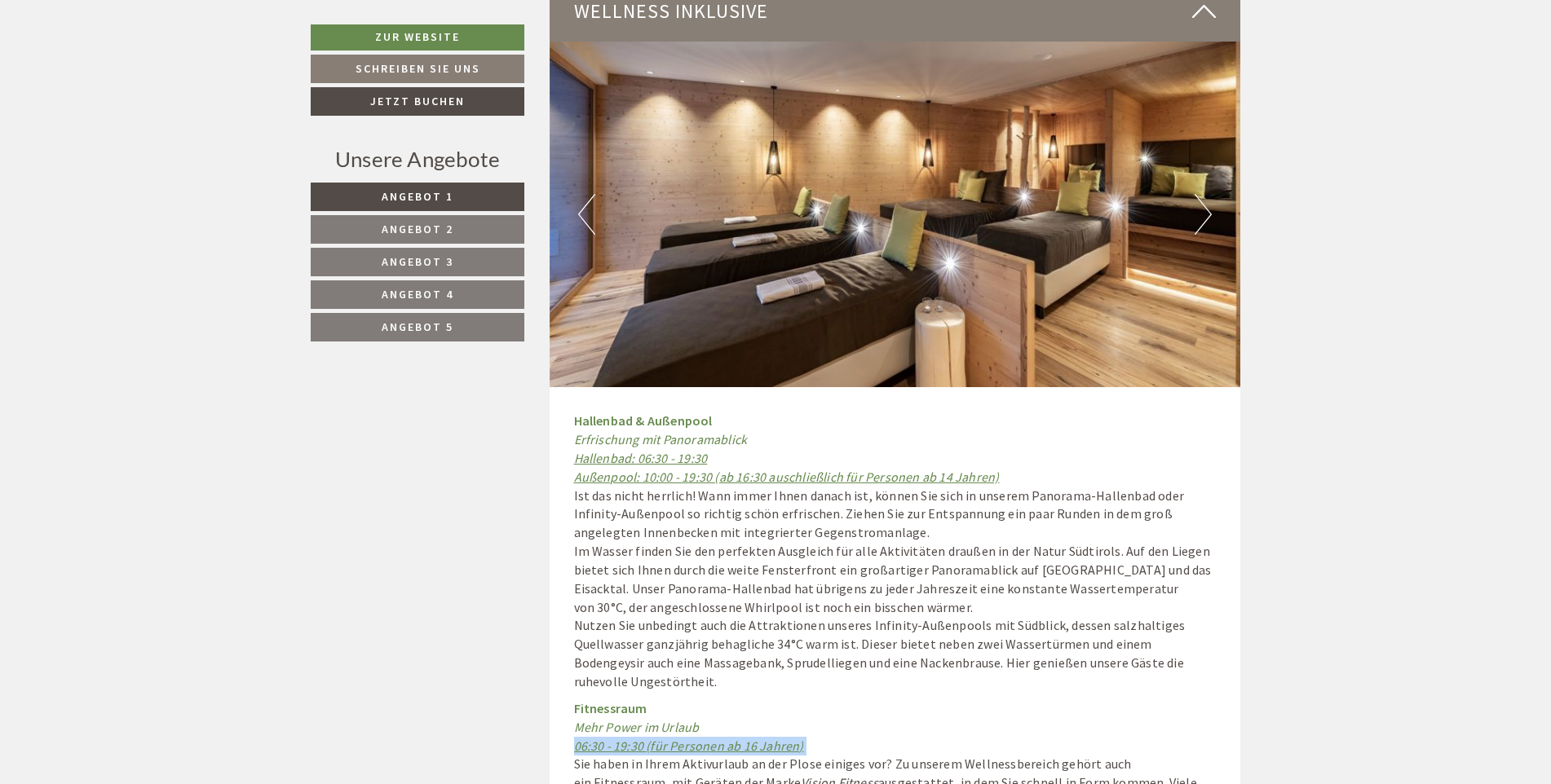
scroll to position [6686, 0]
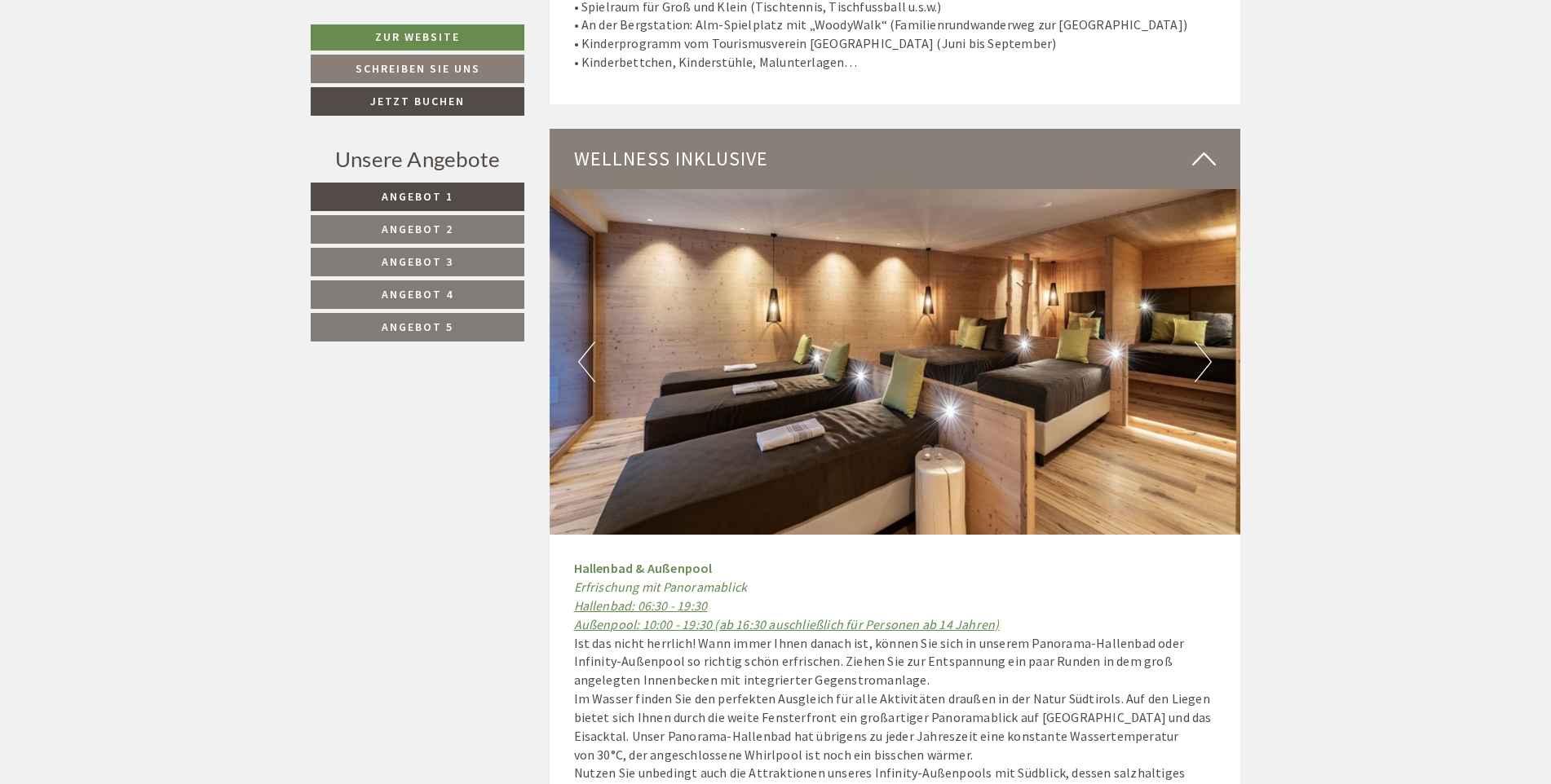
click at [1204, 347] on button "Next" at bounding box center [1203, 362] width 17 height 41
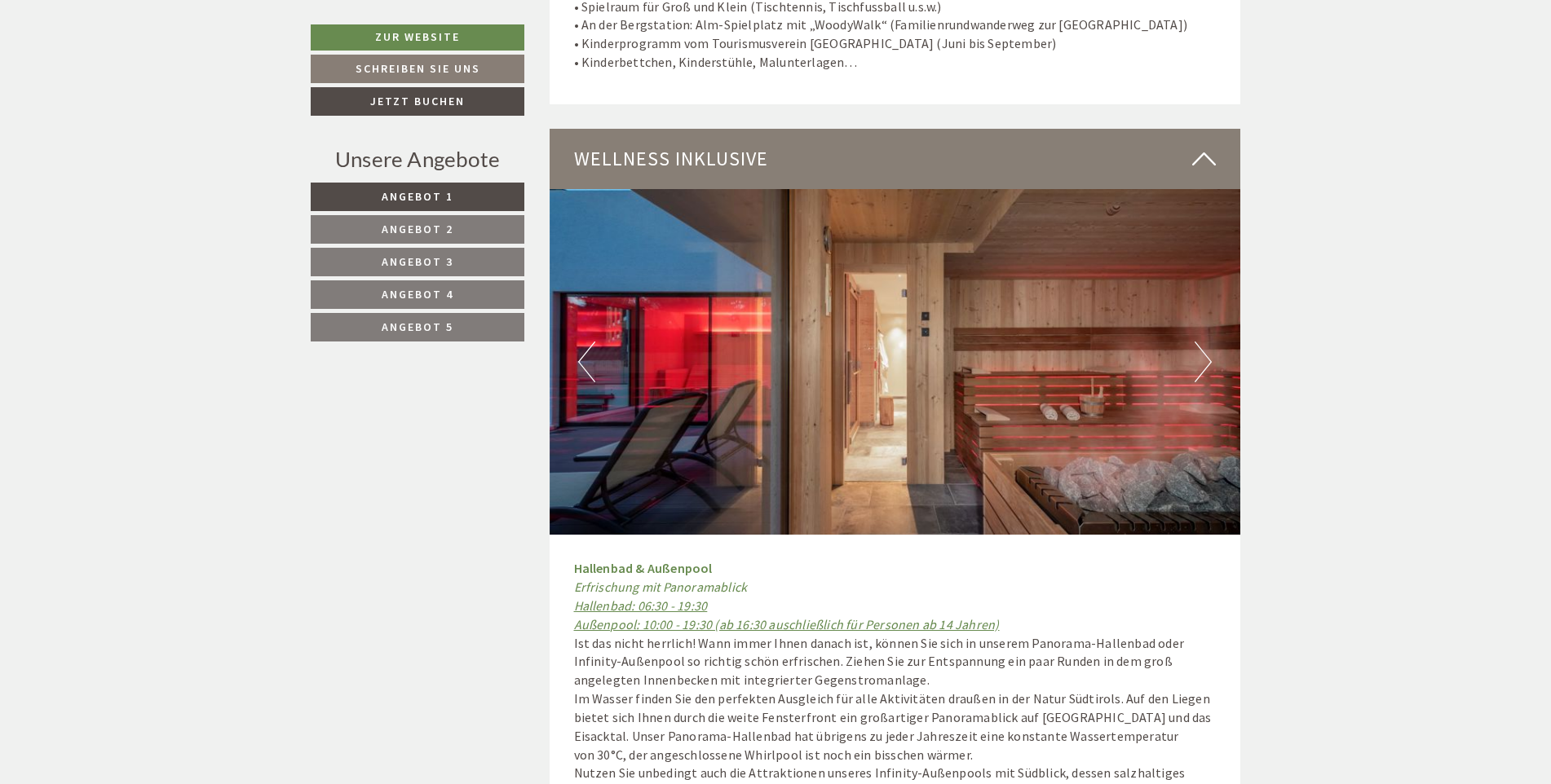
click at [1204, 349] on button "Next" at bounding box center [1203, 362] width 17 height 41
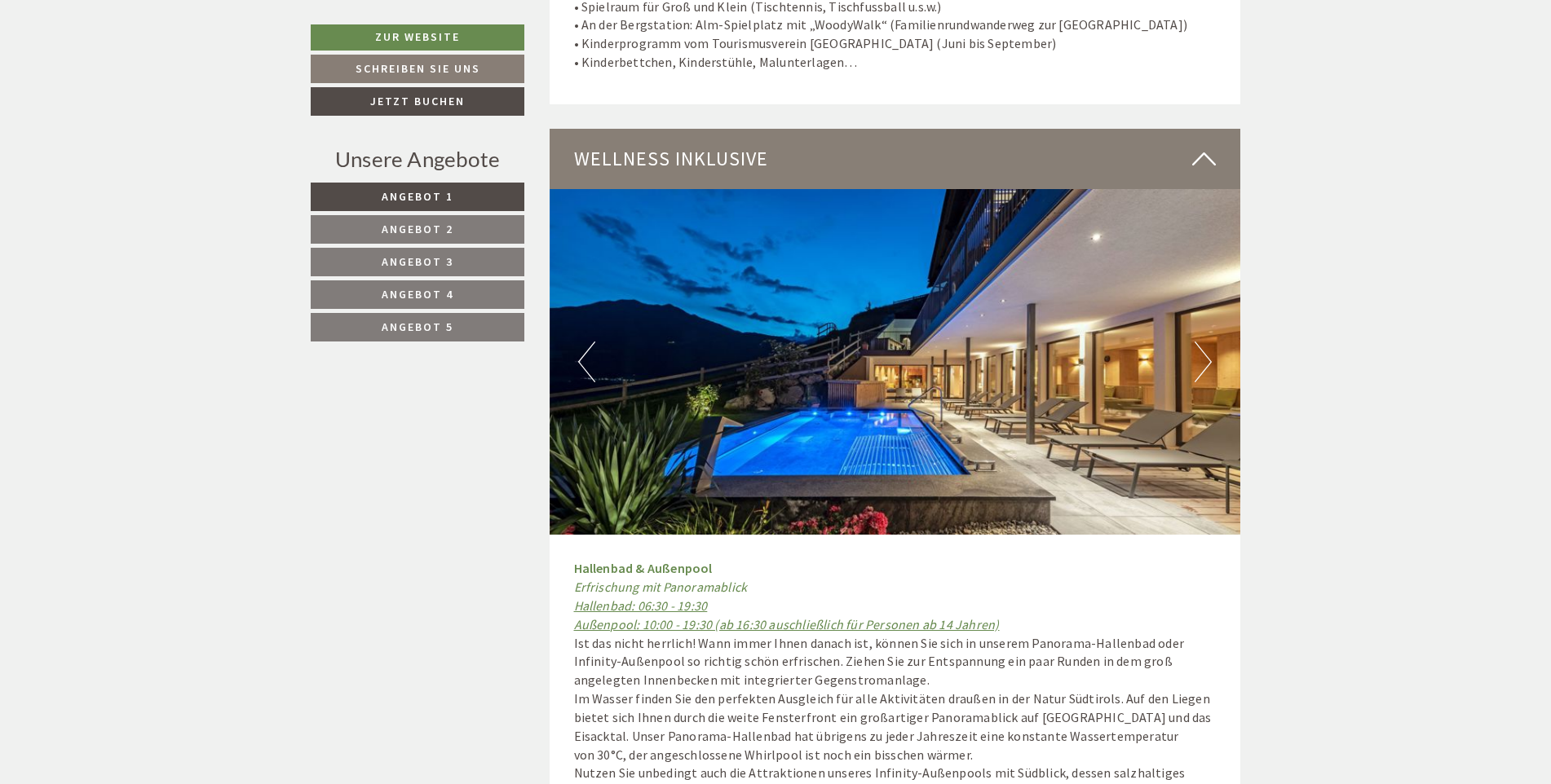
click at [1204, 349] on button "Next" at bounding box center [1203, 362] width 17 height 41
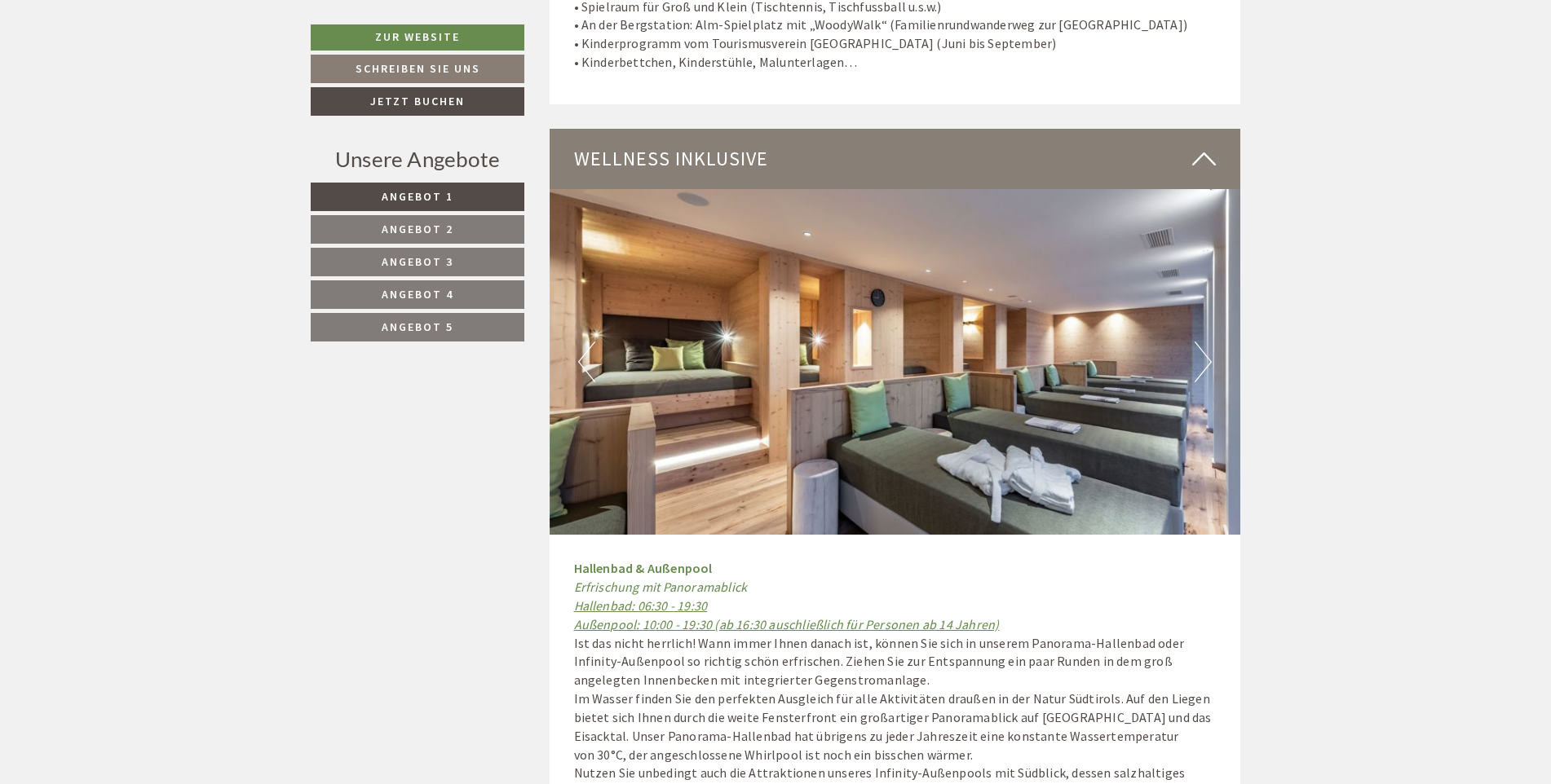
click at [1204, 349] on button "Next" at bounding box center [1203, 362] width 17 height 41
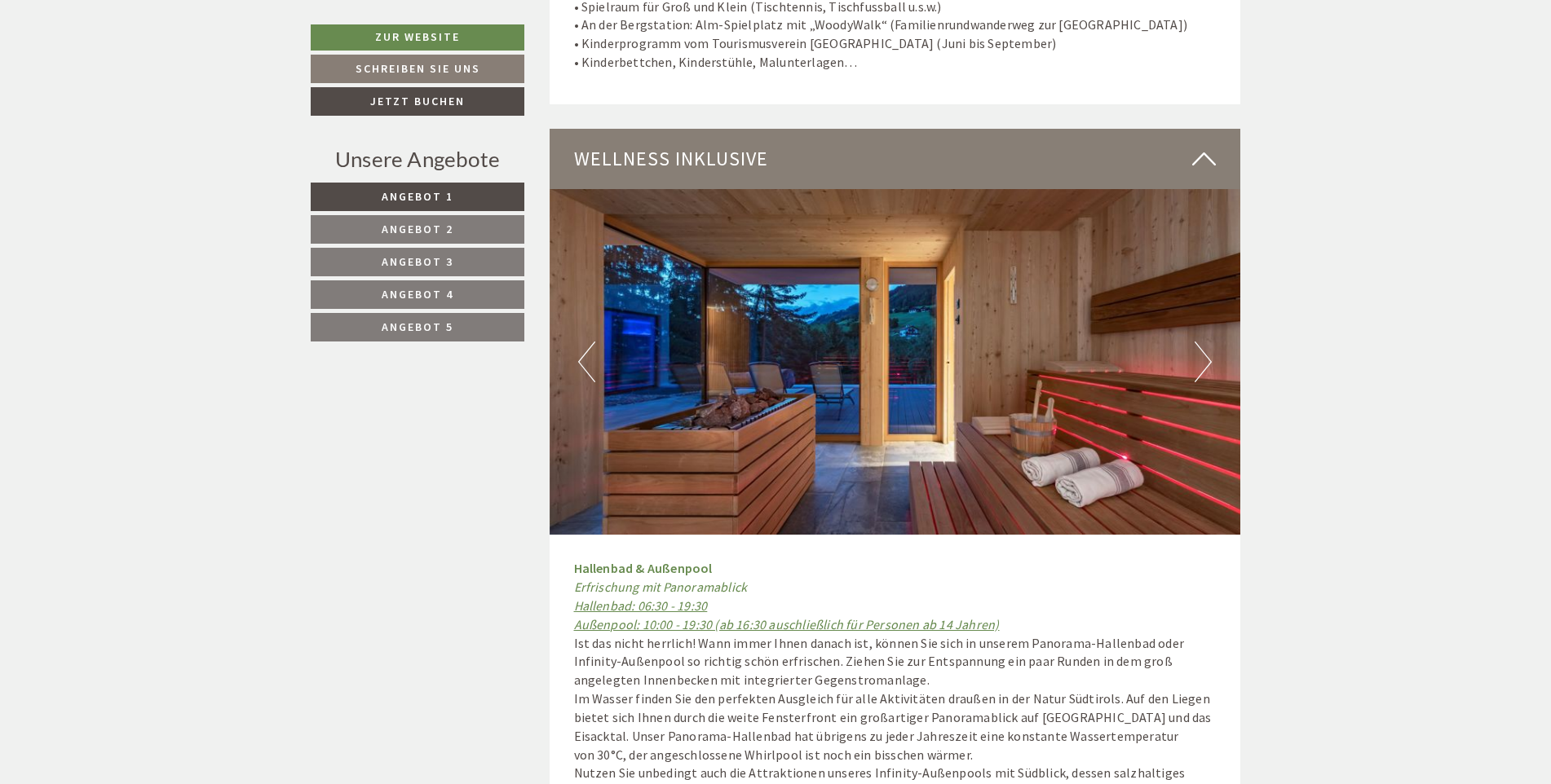
click at [1204, 349] on button "Next" at bounding box center [1203, 362] width 17 height 41
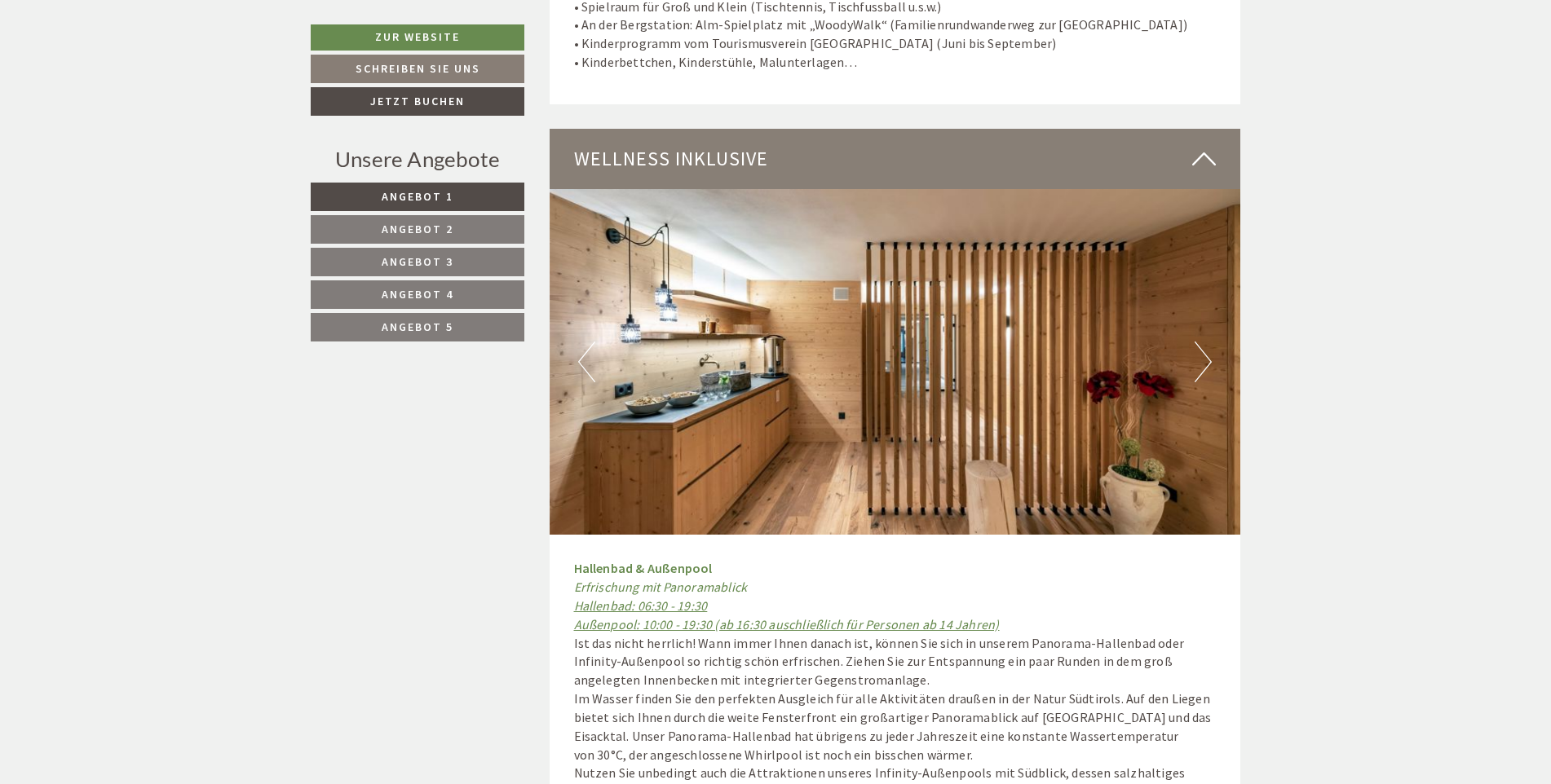
click at [1204, 349] on button "Next" at bounding box center [1203, 362] width 17 height 41
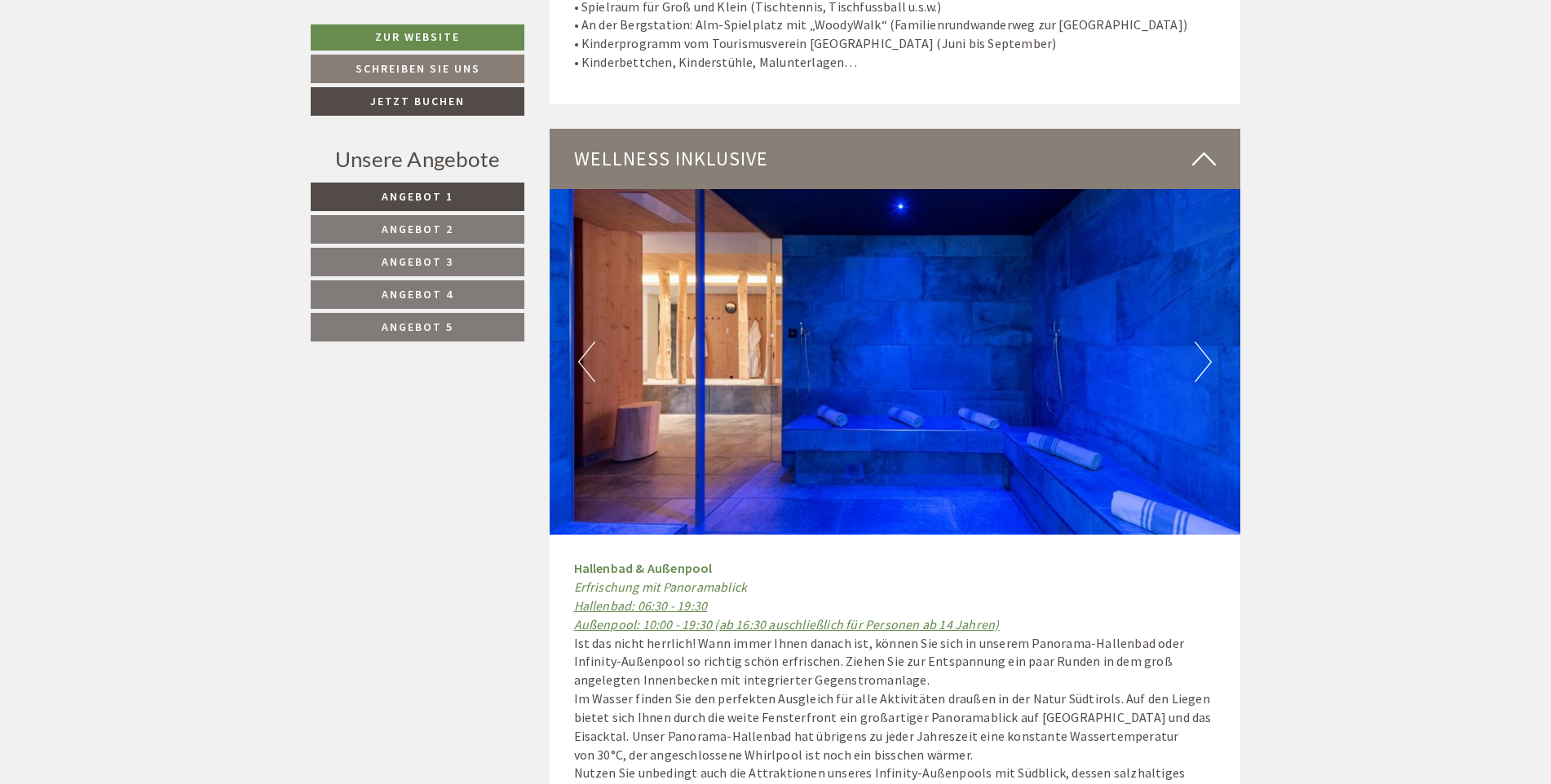
click at [588, 348] on button "Previous" at bounding box center [586, 362] width 17 height 41
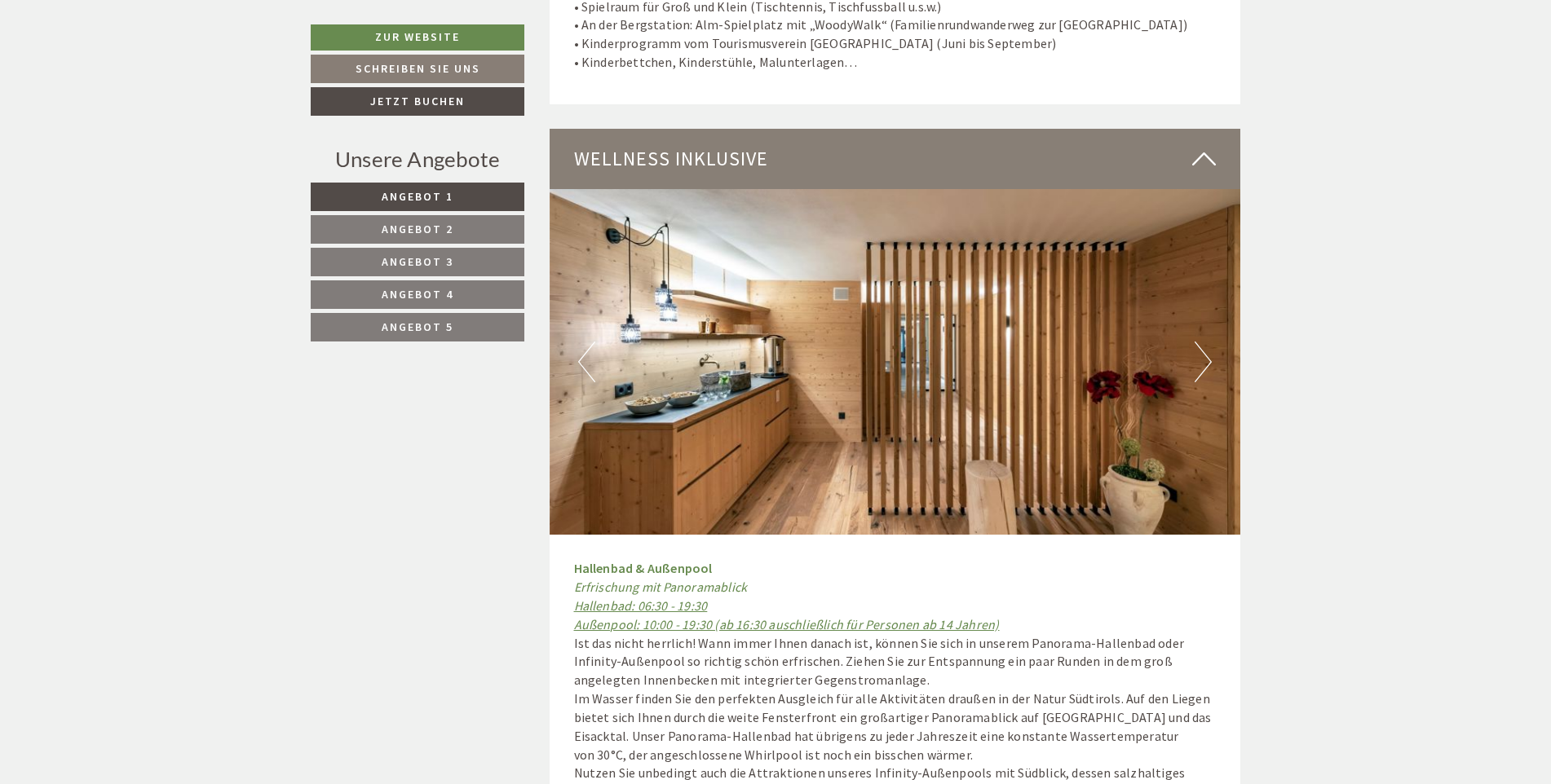
click at [1200, 342] on button "Next" at bounding box center [1203, 362] width 17 height 41
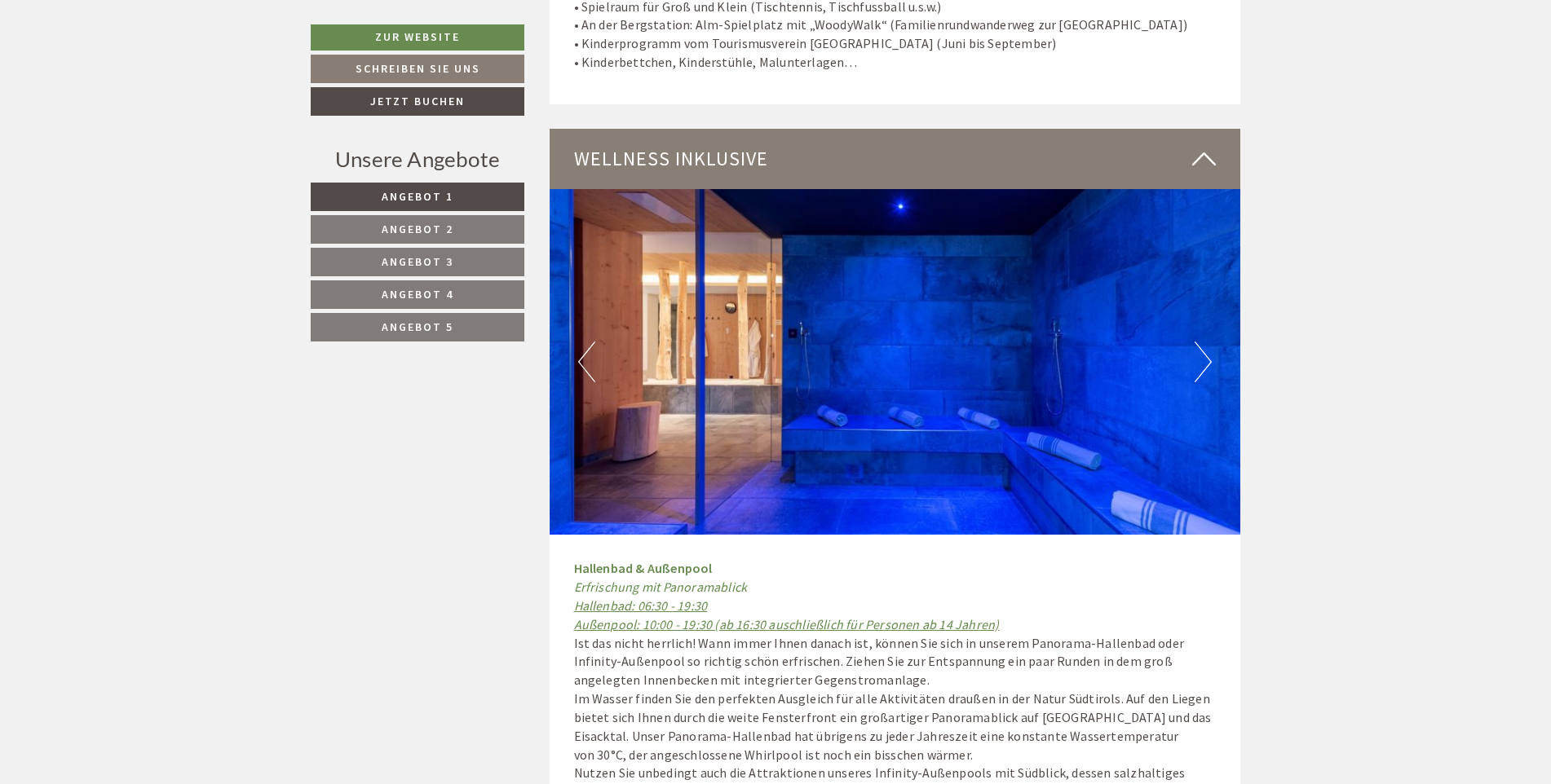
click at [1200, 342] on button "Next" at bounding box center [1203, 362] width 17 height 41
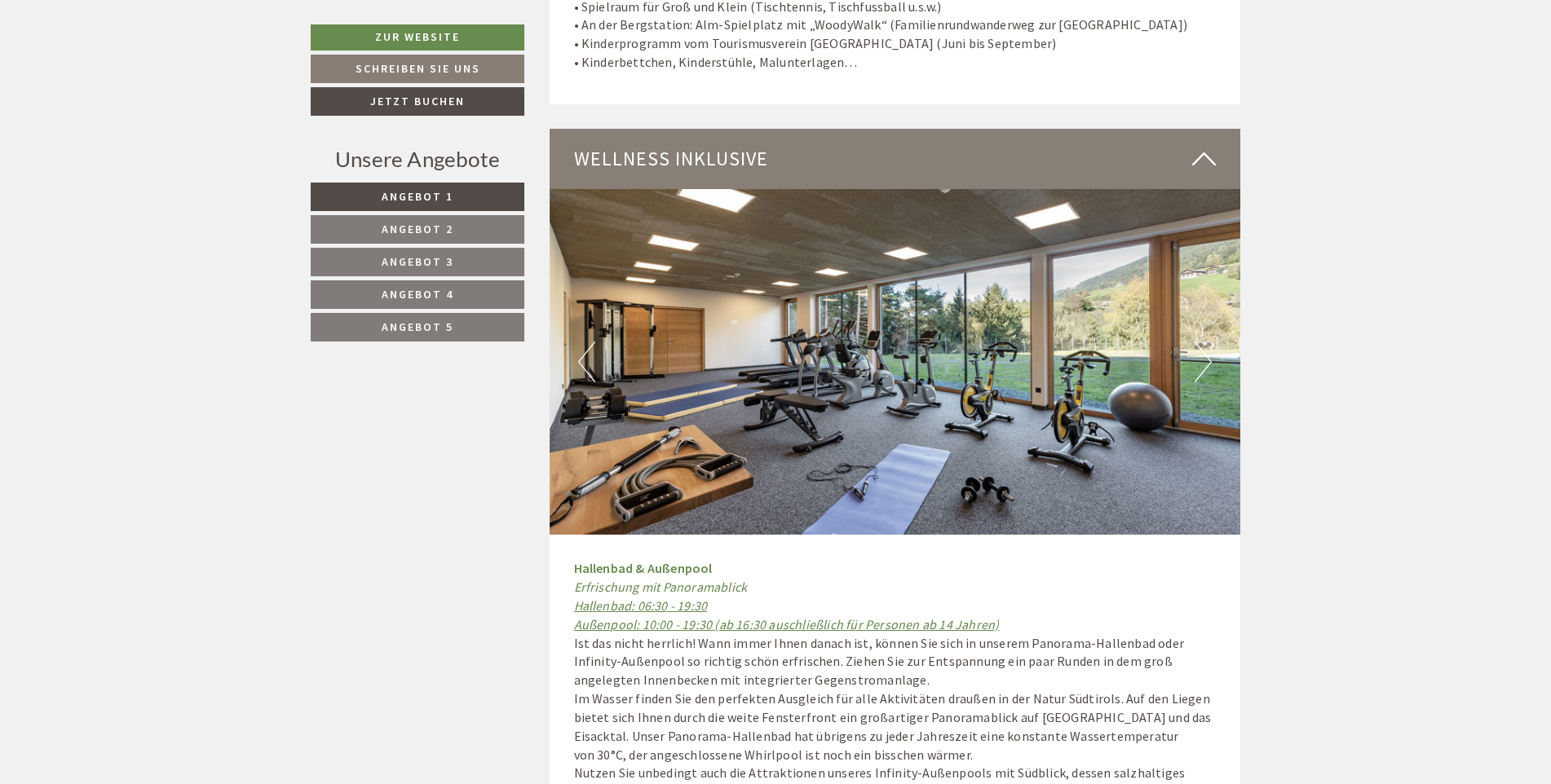
click at [1191, 337] on img at bounding box center [895, 361] width 691 height 346
click at [1200, 342] on button "Next" at bounding box center [1203, 362] width 17 height 41
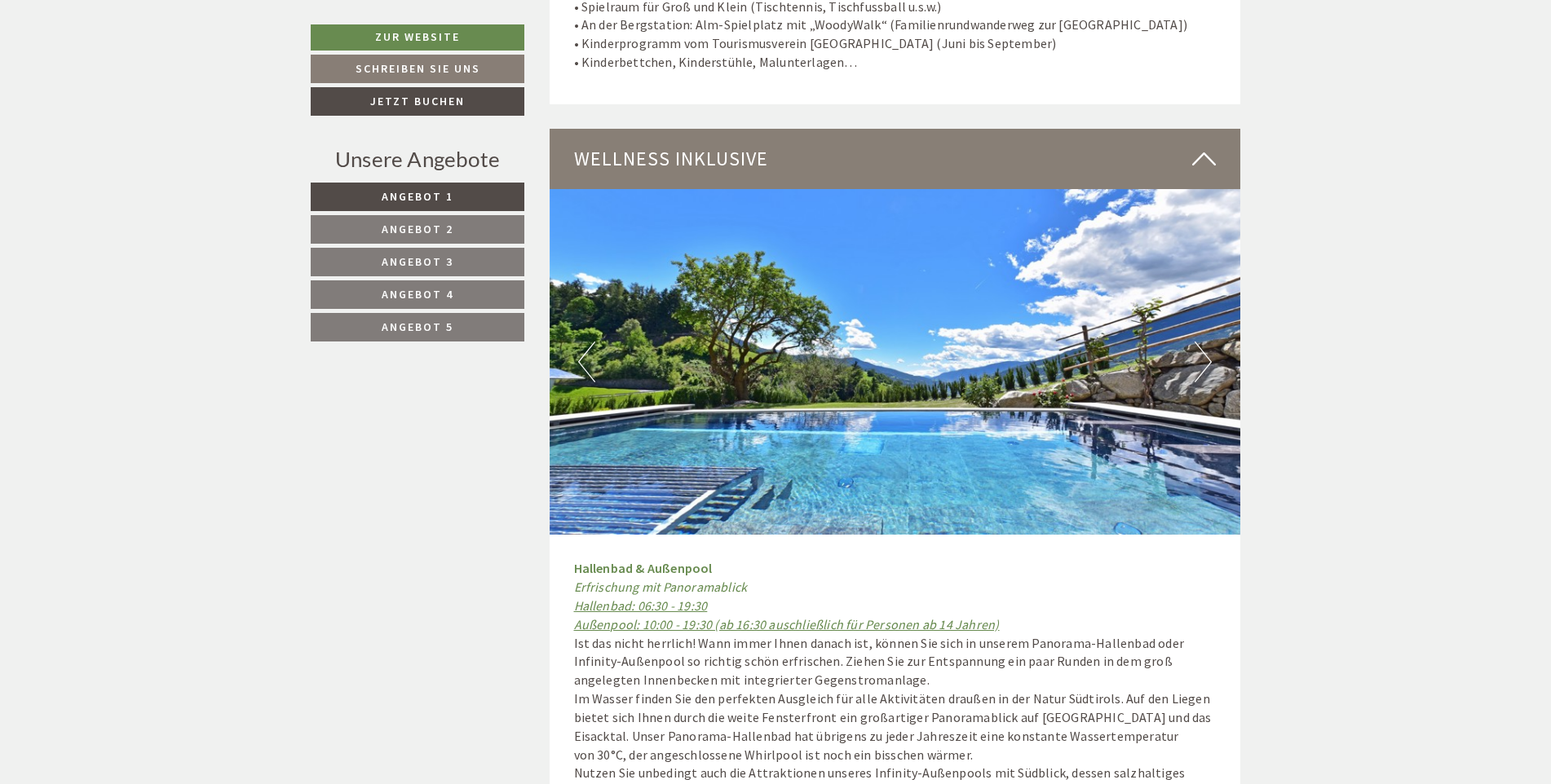
click at [580, 342] on button "Previous" at bounding box center [586, 362] width 17 height 41
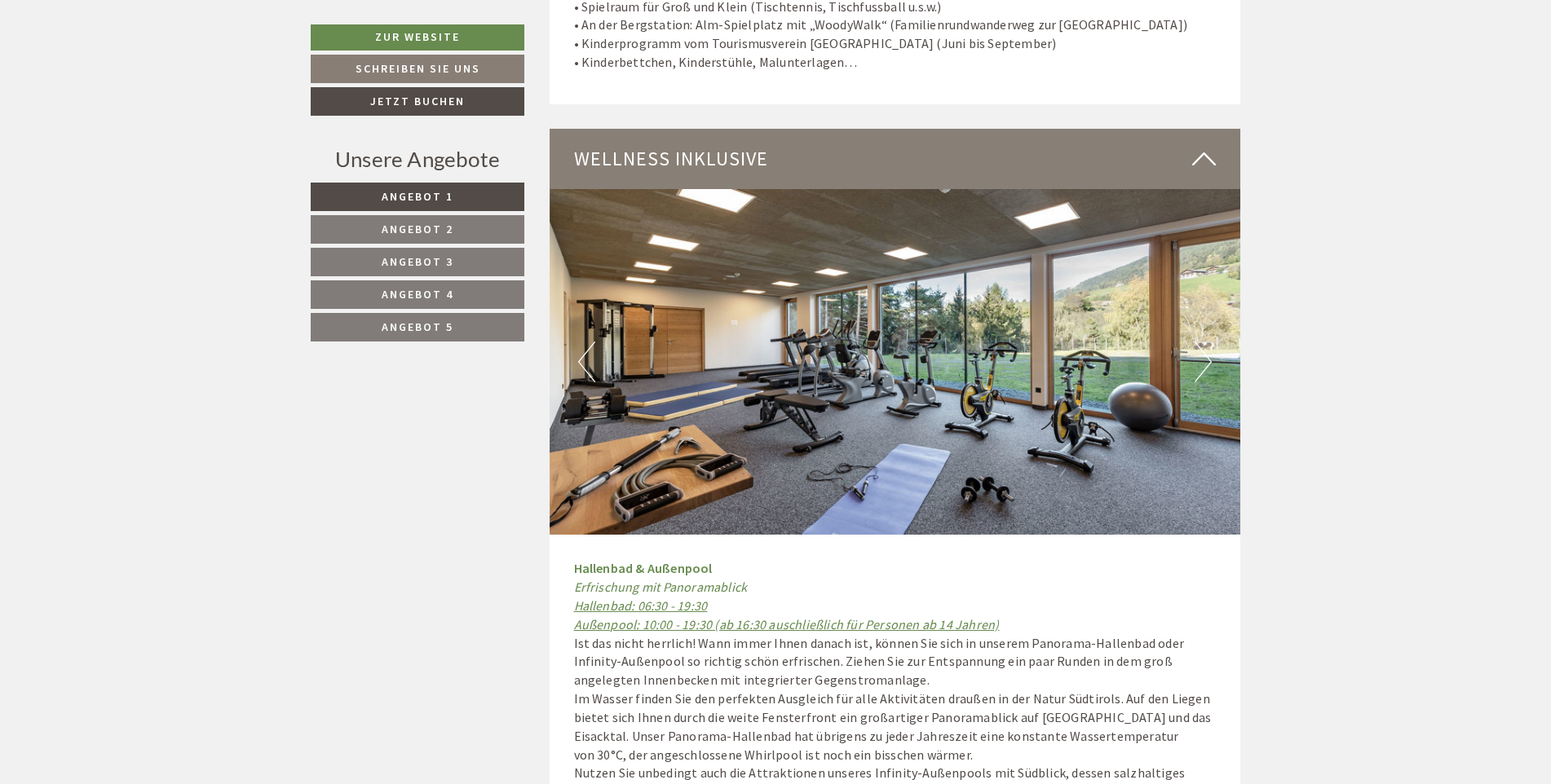
click at [580, 342] on button "Previous" at bounding box center [586, 362] width 17 height 41
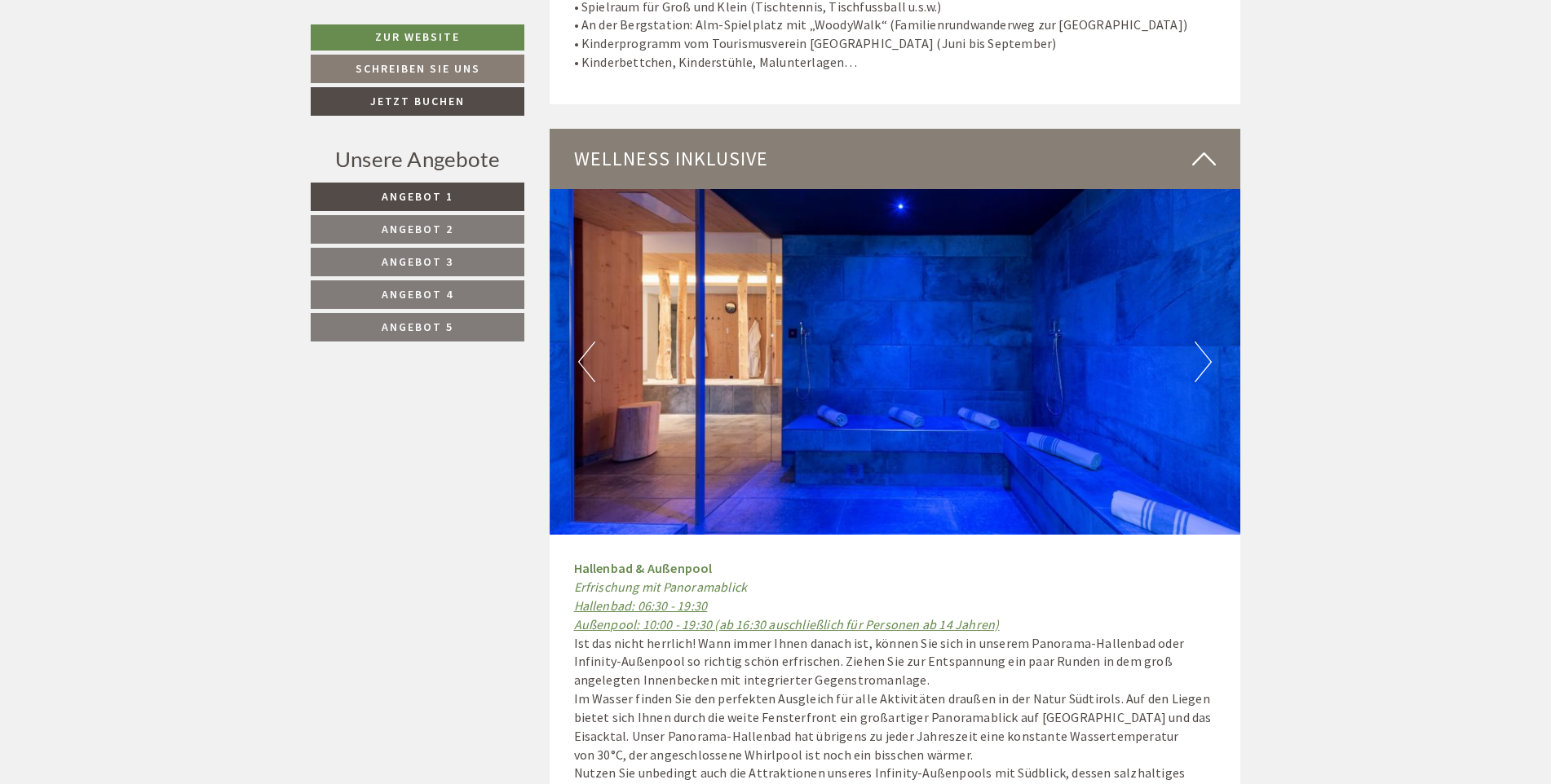
click at [580, 342] on button "Previous" at bounding box center [586, 362] width 17 height 41
